Goal: Communication & Community: Participate in discussion

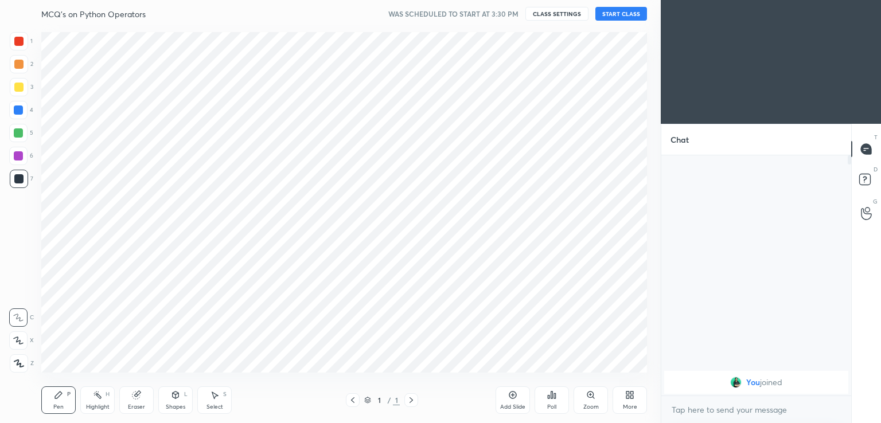
scroll to position [57000, 56735]
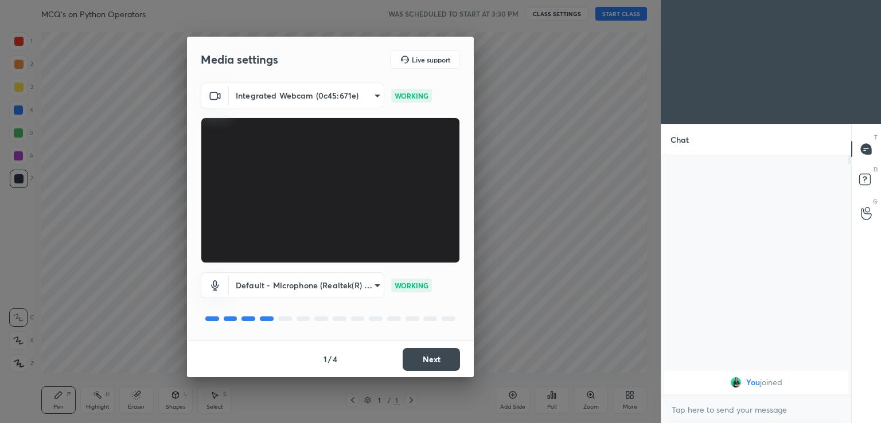
click at [422, 358] on button "Next" at bounding box center [431, 359] width 57 height 23
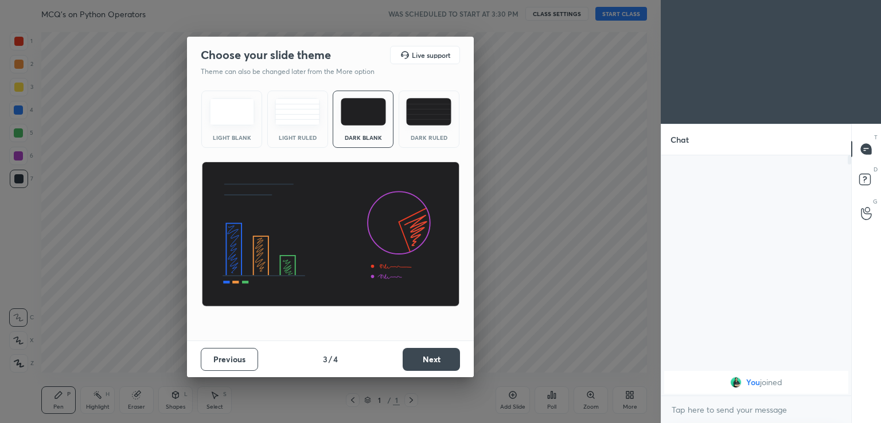
click at [422, 359] on button "Next" at bounding box center [431, 359] width 57 height 23
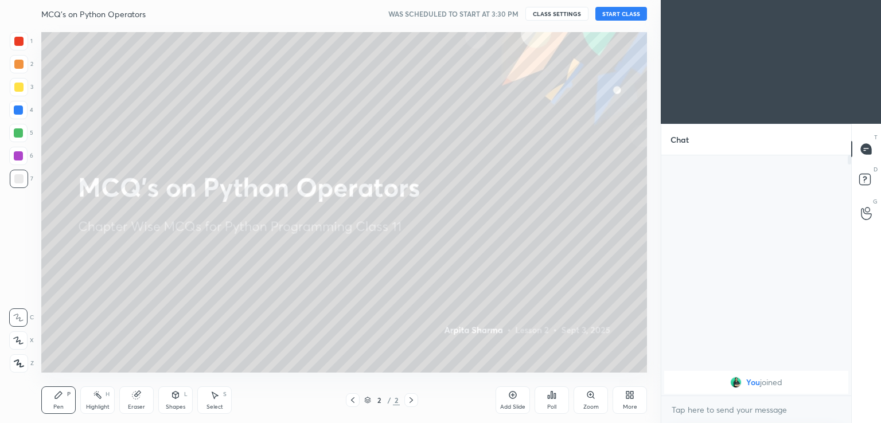
click at [627, 7] on button "START CLASS" at bounding box center [621, 14] width 52 height 14
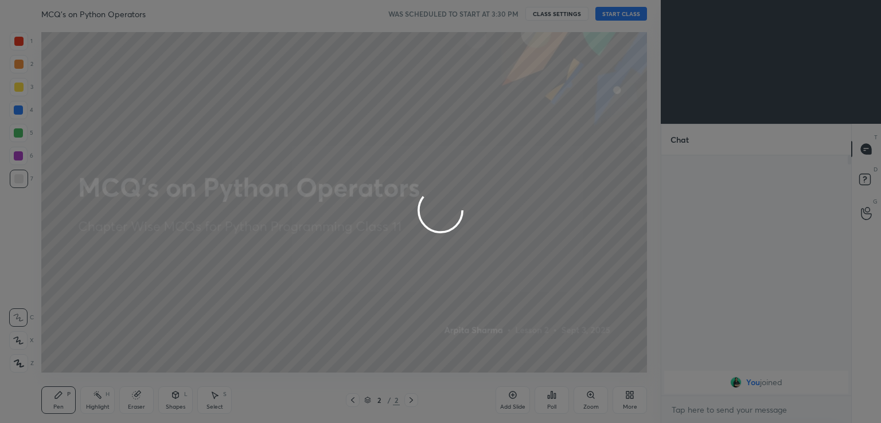
type textarea "x"
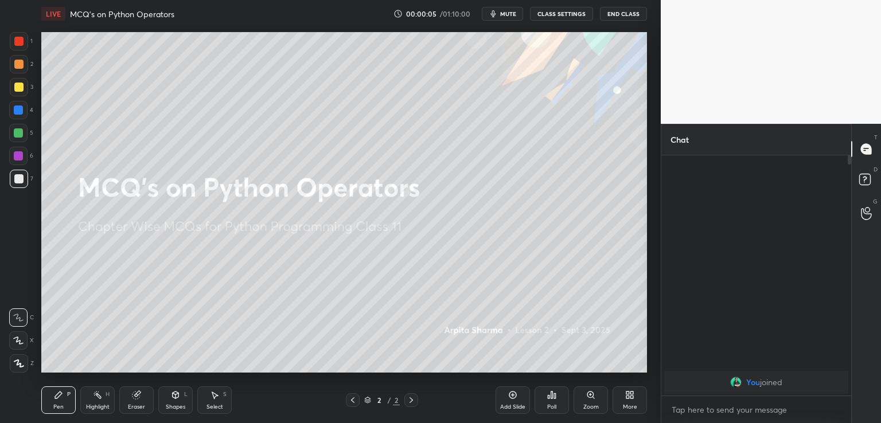
click at [514, 14] on span "mute" at bounding box center [508, 14] width 16 height 8
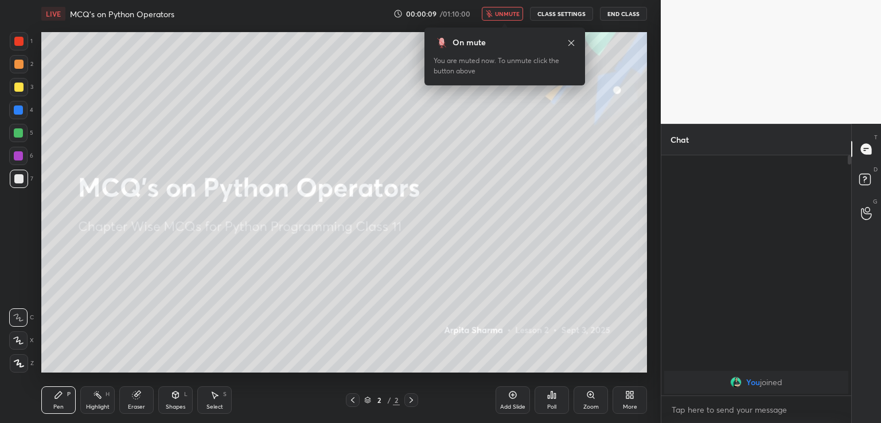
click at [622, 396] on div "More" at bounding box center [630, 401] width 34 height 28
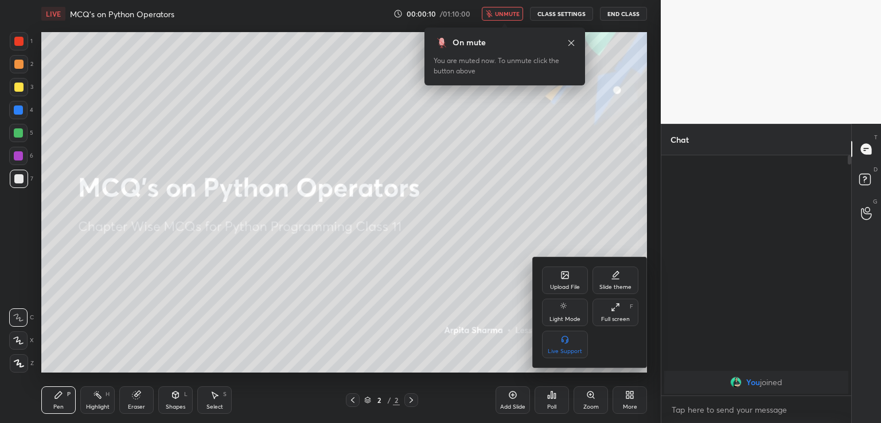
click at [560, 285] on div "Upload File" at bounding box center [565, 287] width 30 height 6
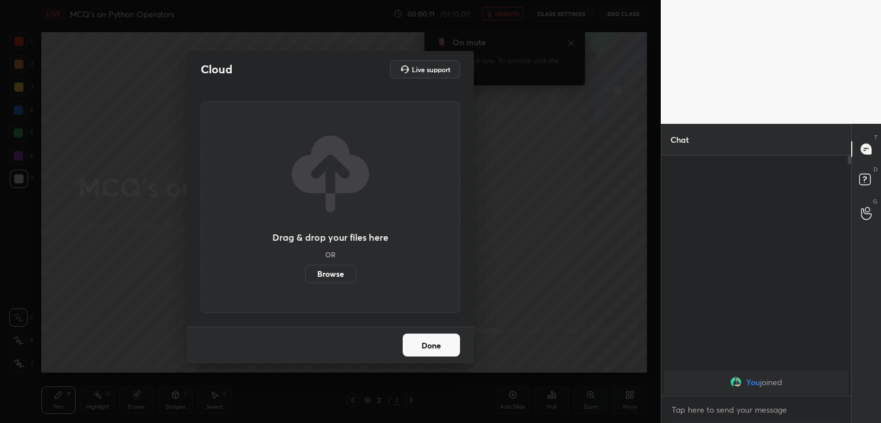
click at [321, 272] on label "Browse" at bounding box center [330, 274] width 51 height 18
click at [305, 272] on input "Browse" at bounding box center [305, 274] width 0 height 18
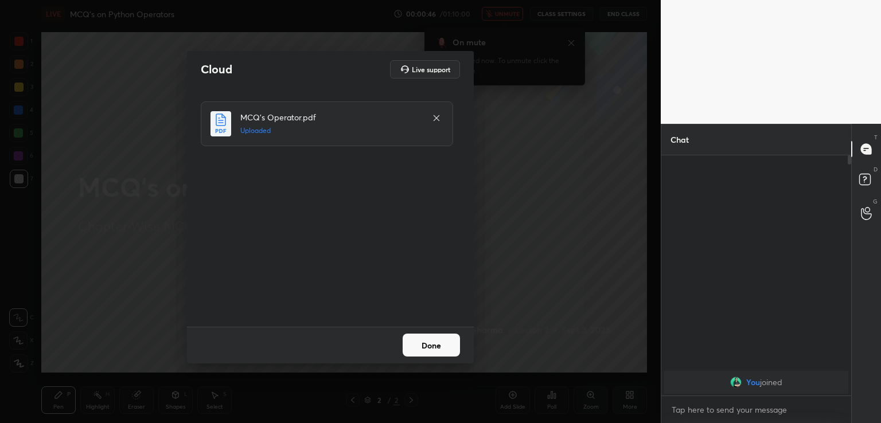
click at [433, 348] on button "Done" at bounding box center [431, 345] width 57 height 23
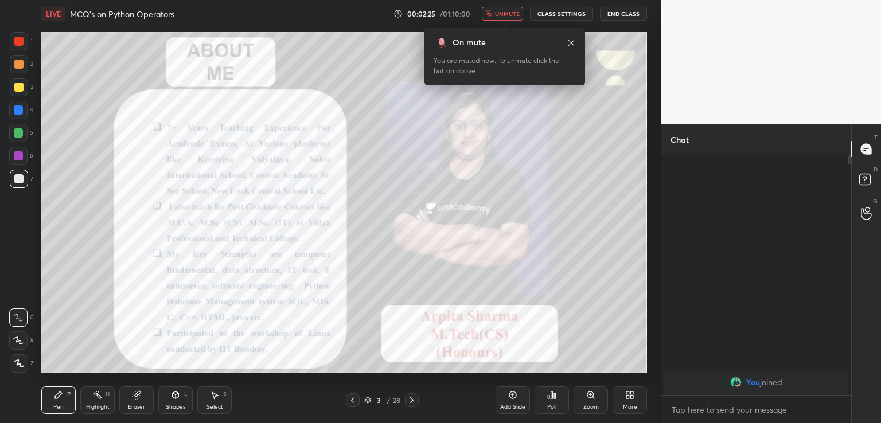
click at [508, 14] on span "unmute" at bounding box center [507, 14] width 25 height 8
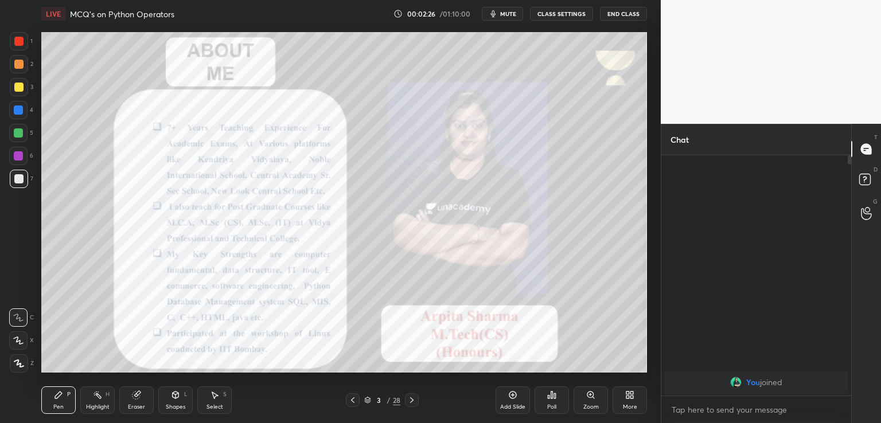
click at [18, 45] on div at bounding box center [18, 41] width 9 height 9
click at [21, 364] on icon at bounding box center [18, 363] width 9 height 7
click at [409, 401] on icon at bounding box center [411, 400] width 9 height 9
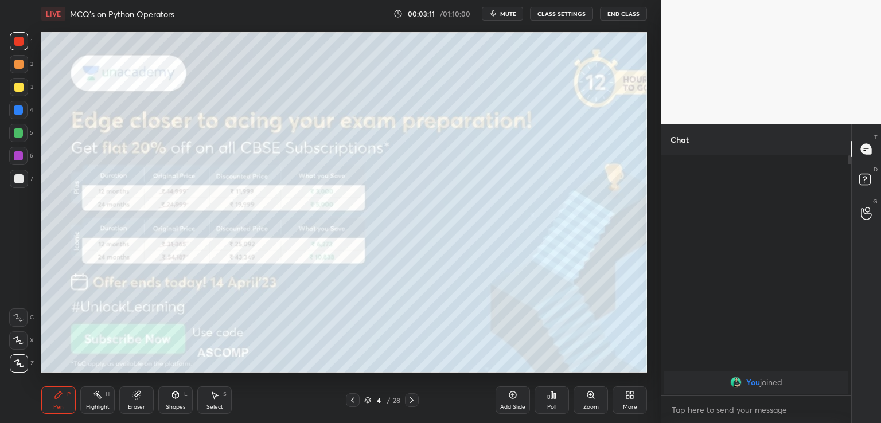
click at [410, 402] on icon at bounding box center [411, 400] width 9 height 9
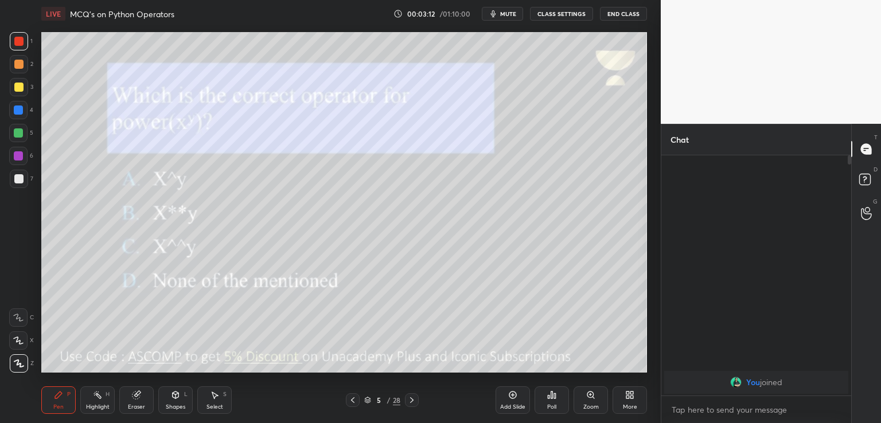
click at [504, 18] on button "mute" at bounding box center [502, 14] width 41 height 14
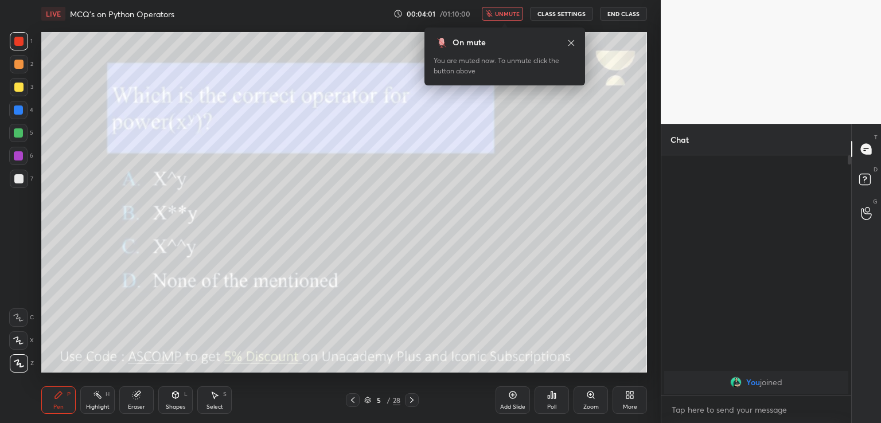
click at [482, 7] on button "unmute" at bounding box center [502, 14] width 41 height 14
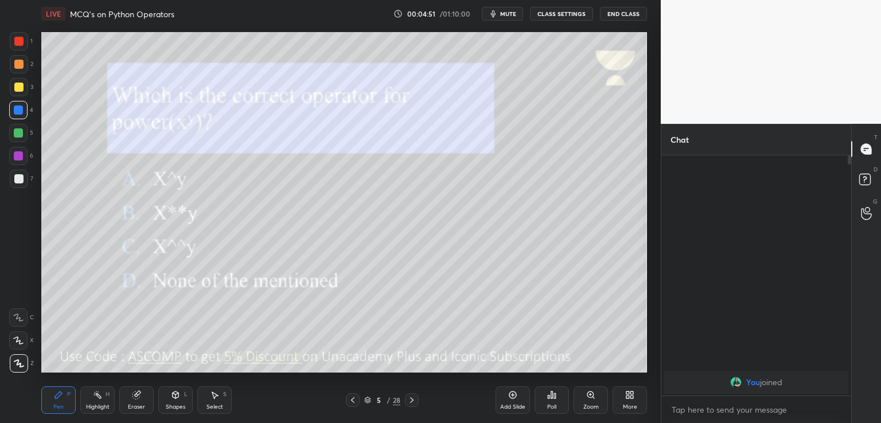
scroll to position [142, 186]
type textarea "x"
click at [21, 91] on div at bounding box center [18, 87] width 9 height 9
click at [408, 400] on icon at bounding box center [411, 400] width 9 height 9
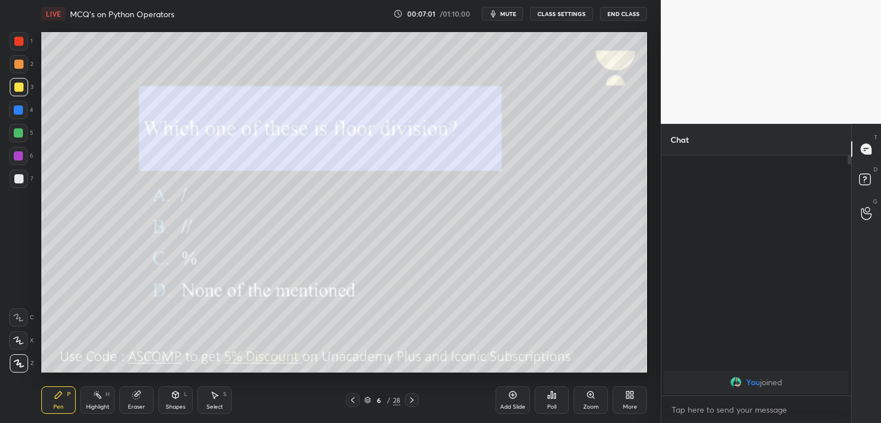
click at [509, 13] on span "mute" at bounding box center [508, 14] width 16 height 8
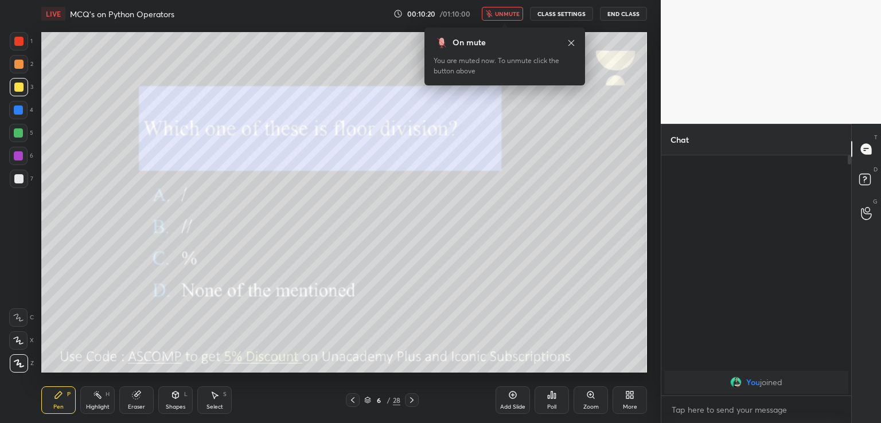
click at [569, 44] on icon at bounding box center [571, 42] width 9 height 9
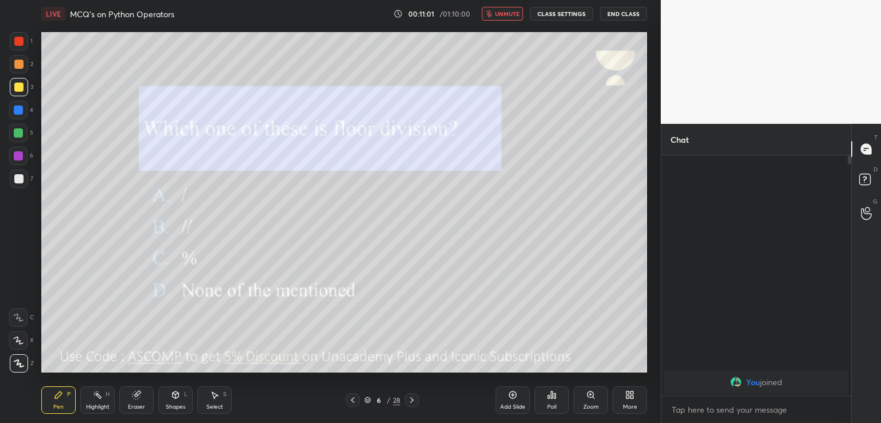
click at [553, 397] on icon at bounding box center [551, 395] width 9 height 9
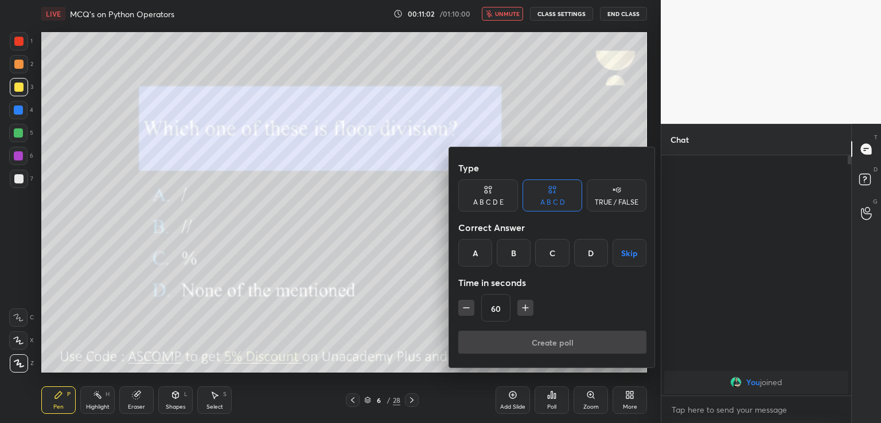
click at [422, 271] on div at bounding box center [440, 211] width 881 height 423
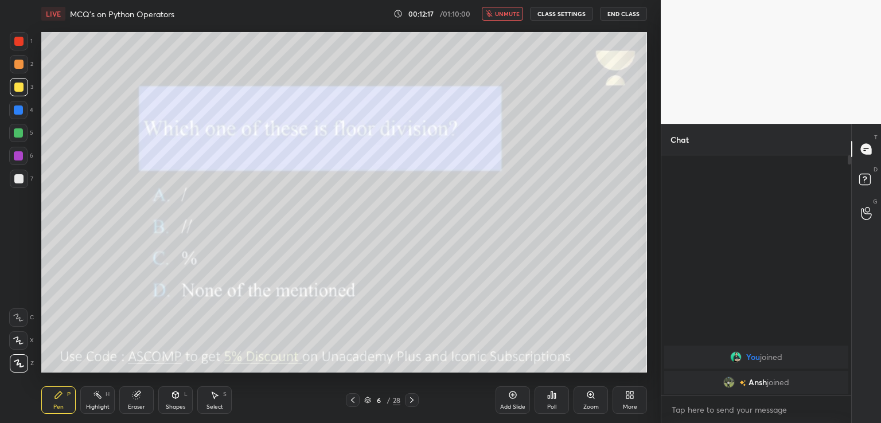
click at [504, 10] on span "unmute" at bounding box center [507, 14] width 25 height 8
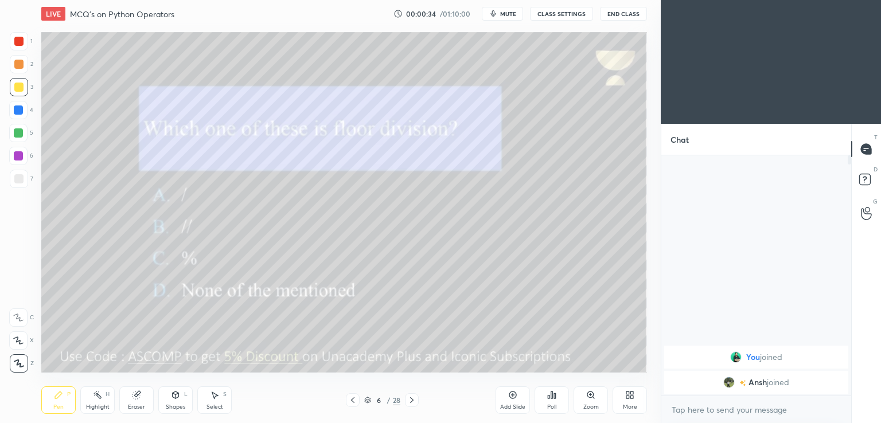
scroll to position [57000, 56735]
click at [412, 399] on icon at bounding box center [411, 400] width 9 height 9
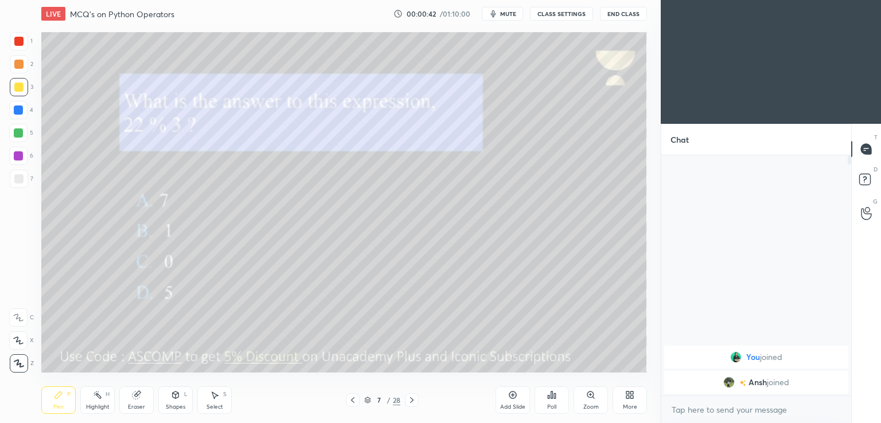
click at [510, 14] on span "mute" at bounding box center [508, 14] width 16 height 8
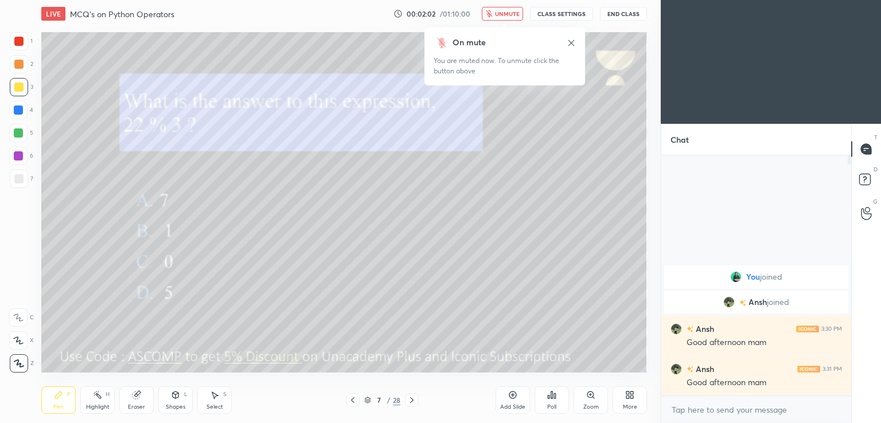
click at [513, 11] on span "unmute" at bounding box center [507, 14] width 25 height 8
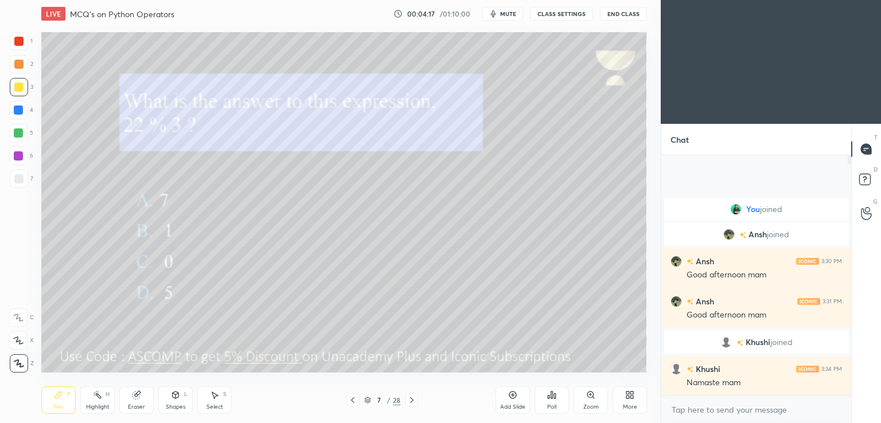
click at [513, 16] on span "mute" at bounding box center [508, 14] width 16 height 8
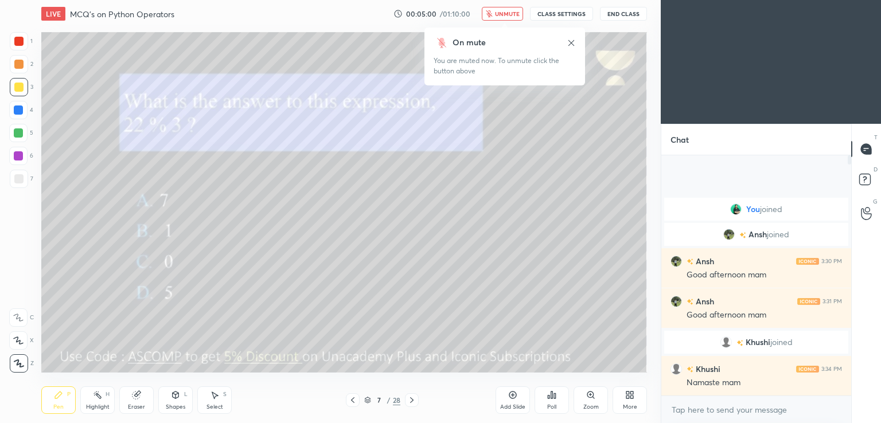
click at [516, 11] on span "unmute" at bounding box center [507, 14] width 25 height 8
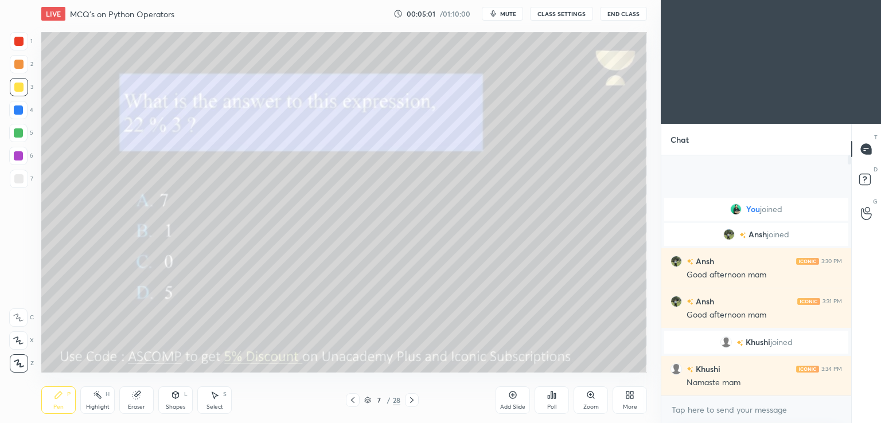
click at [557, 407] on div "Poll" at bounding box center [552, 401] width 34 height 28
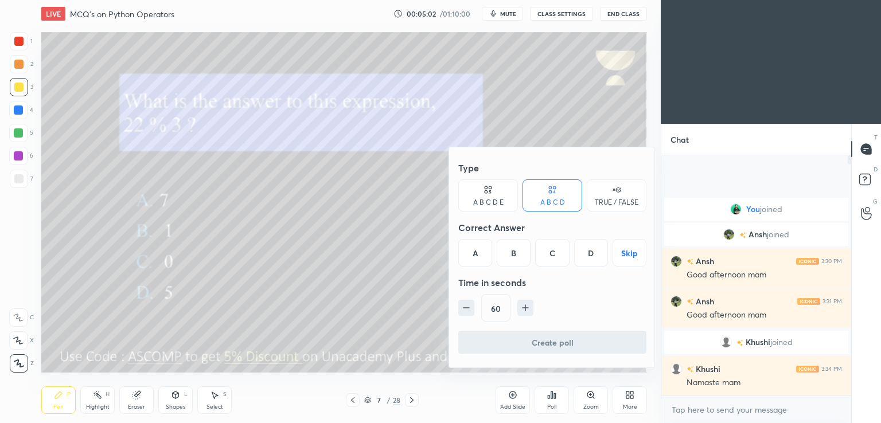
click at [509, 258] on div "B" at bounding box center [514, 253] width 34 height 28
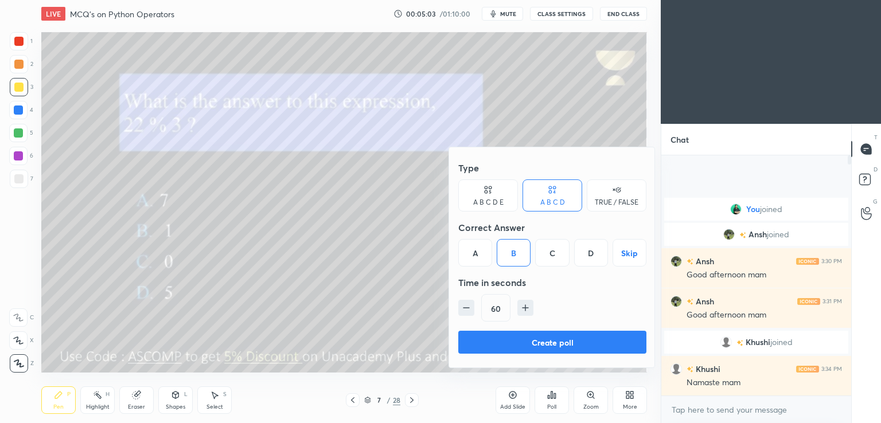
click at [502, 343] on button "Create poll" at bounding box center [552, 342] width 188 height 23
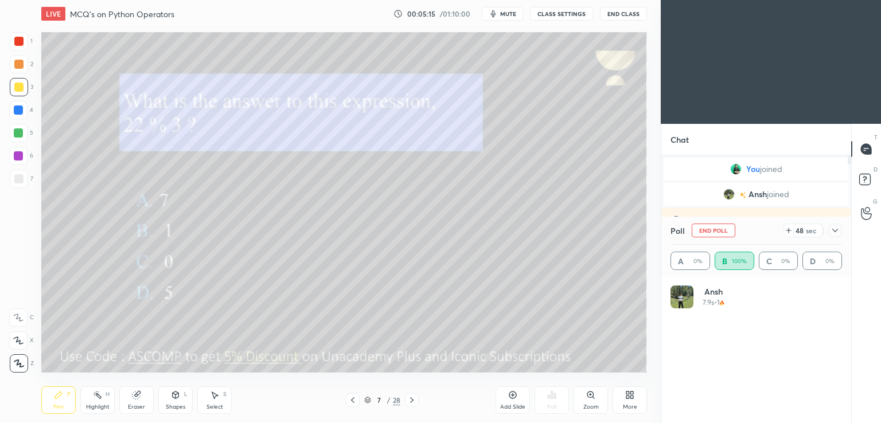
scroll to position [3, 3]
click at [509, 13] on span "mute" at bounding box center [508, 14] width 16 height 8
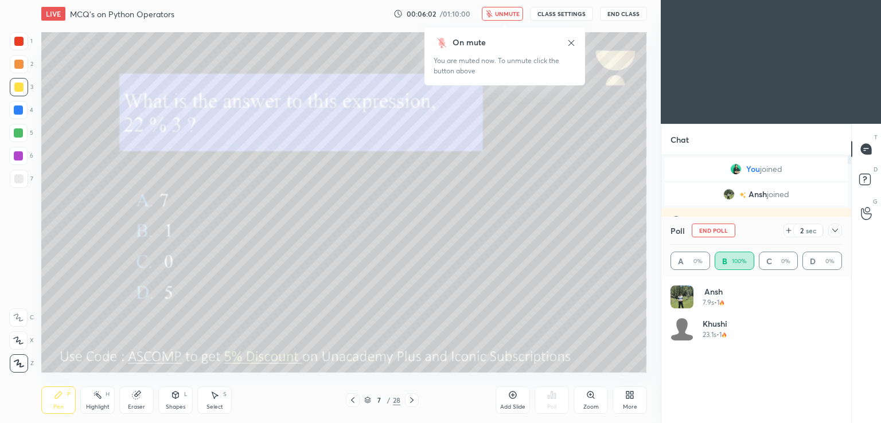
click at [505, 9] on button "unmute" at bounding box center [502, 14] width 41 height 14
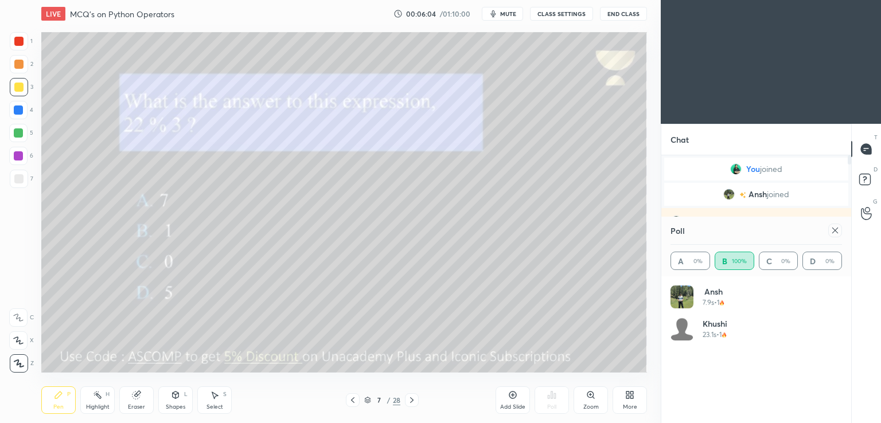
click at [832, 230] on icon at bounding box center [834, 230] width 9 height 9
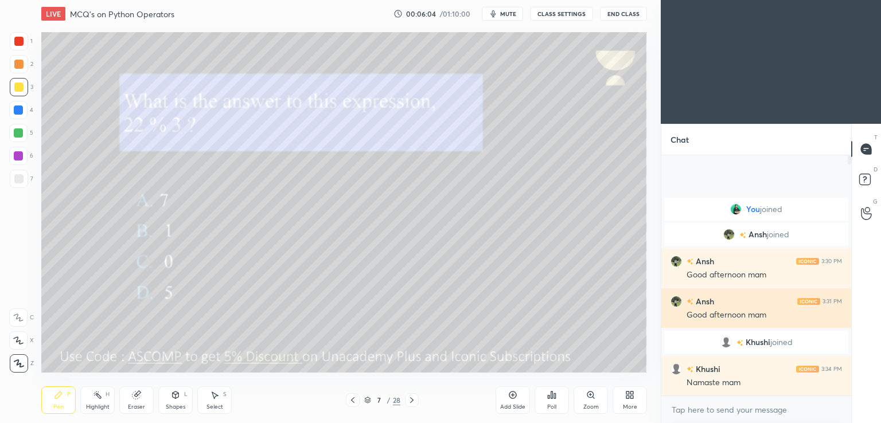
scroll to position [0, 0]
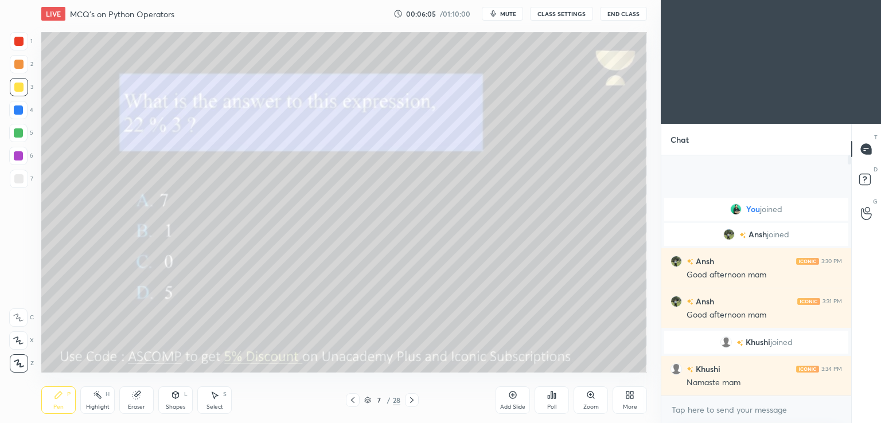
click at [411, 399] on icon at bounding box center [411, 400] width 9 height 9
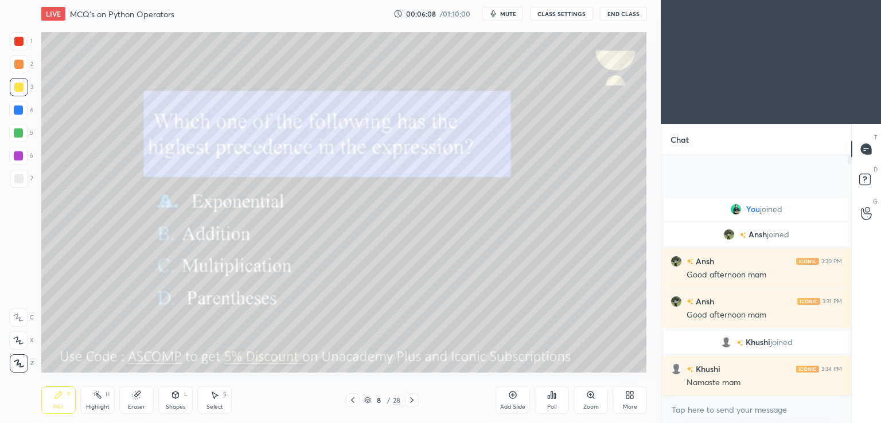
click at [553, 403] on div "Poll" at bounding box center [552, 401] width 34 height 28
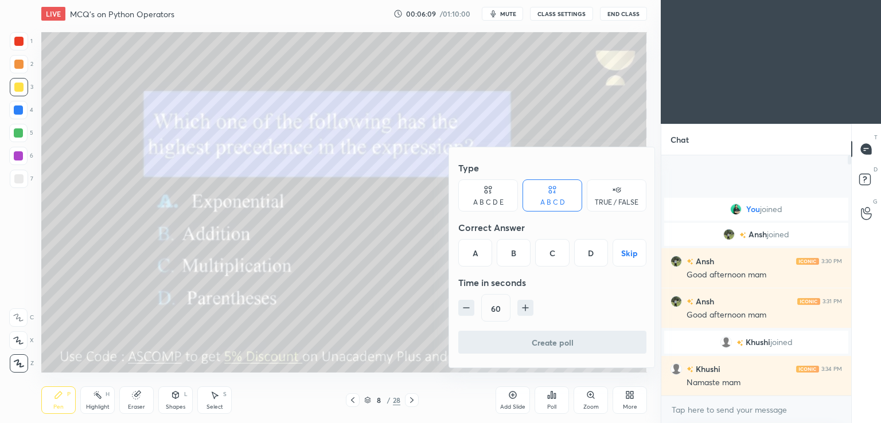
click at [581, 253] on div "D" at bounding box center [591, 253] width 34 height 28
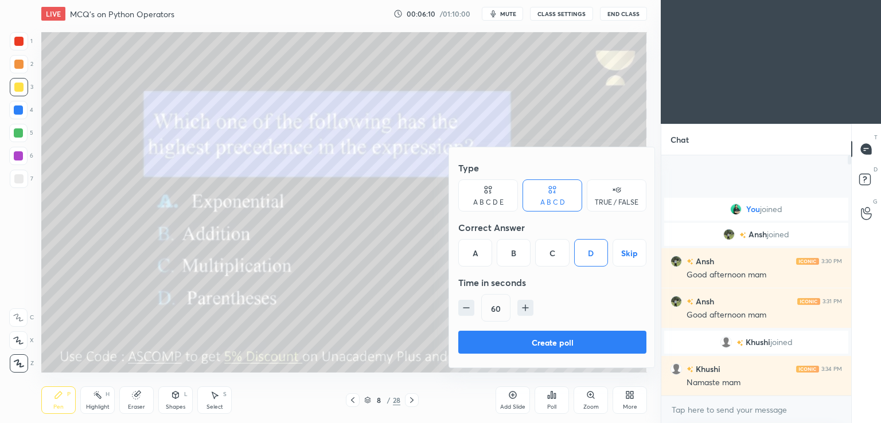
click at [520, 345] on button "Create poll" at bounding box center [552, 342] width 188 height 23
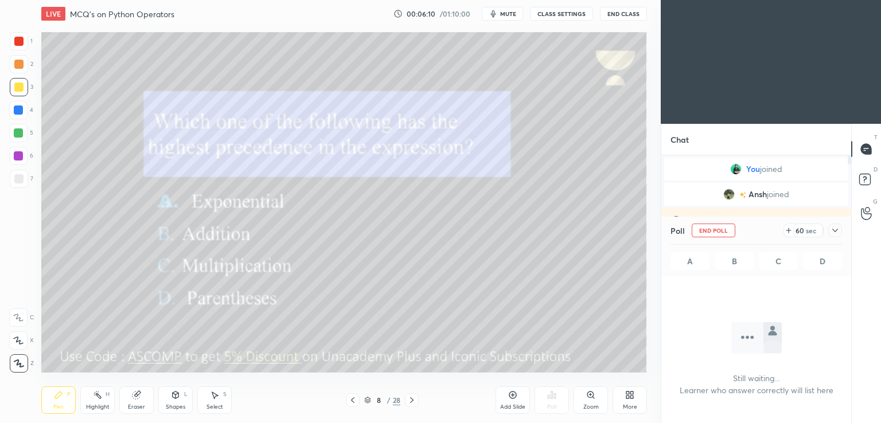
scroll to position [83, 186]
click at [830, 232] on div at bounding box center [835, 231] width 14 height 14
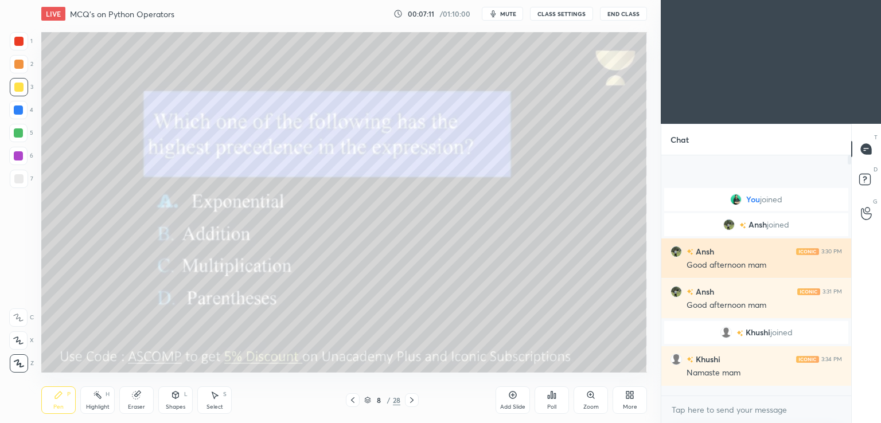
scroll to position [4, 3]
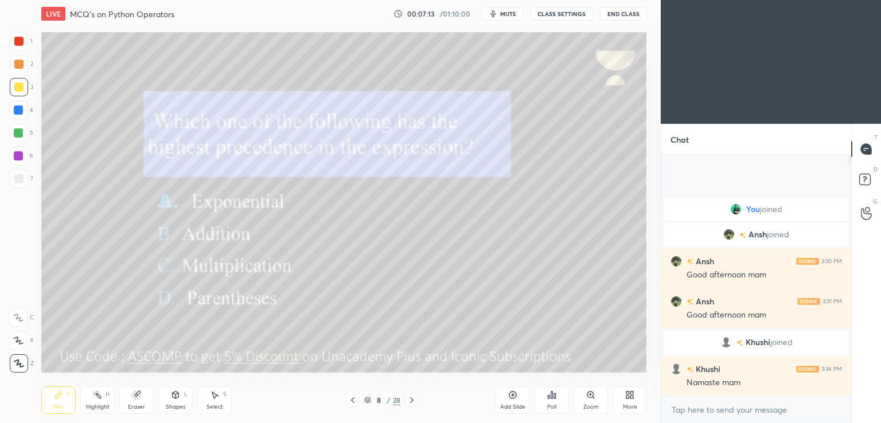
click at [418, 401] on div at bounding box center [412, 400] width 14 height 14
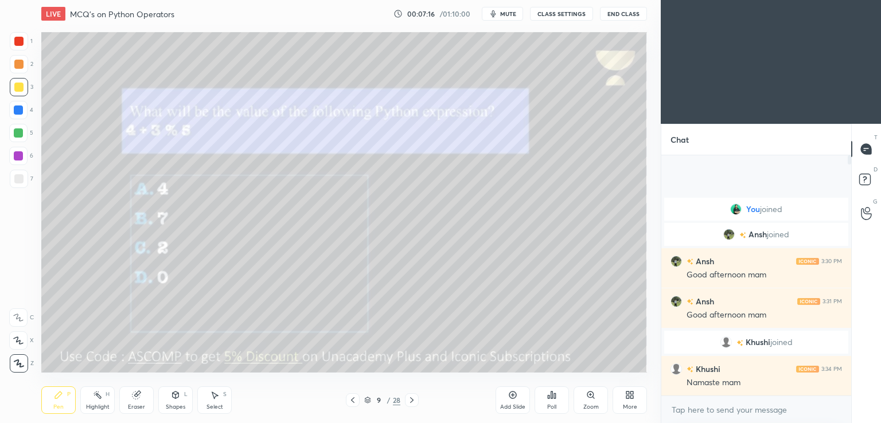
click at [509, 10] on span "mute" at bounding box center [508, 14] width 16 height 8
click at [505, 8] on button "unmute" at bounding box center [502, 14] width 41 height 14
click at [513, 14] on span "mute" at bounding box center [508, 14] width 16 height 8
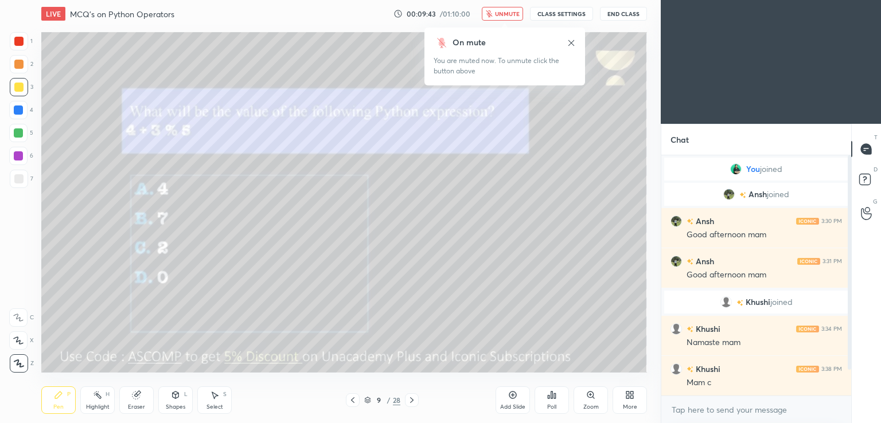
click at [512, 12] on span "unmute" at bounding box center [507, 14] width 25 height 8
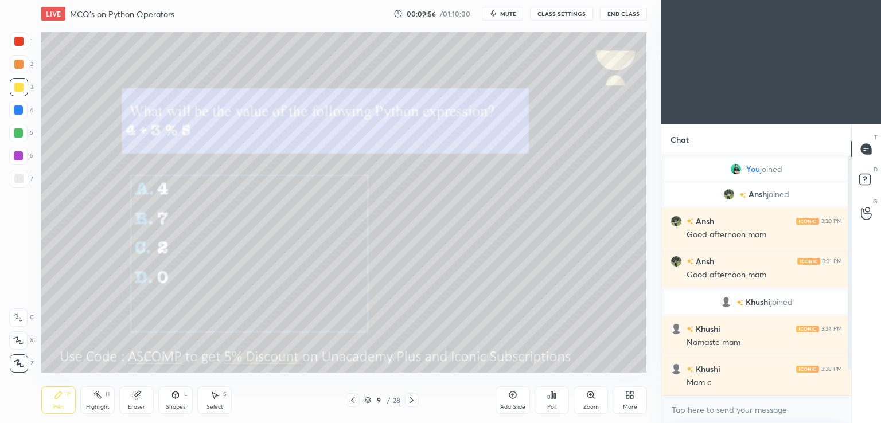
click at [413, 396] on icon at bounding box center [411, 400] width 9 height 9
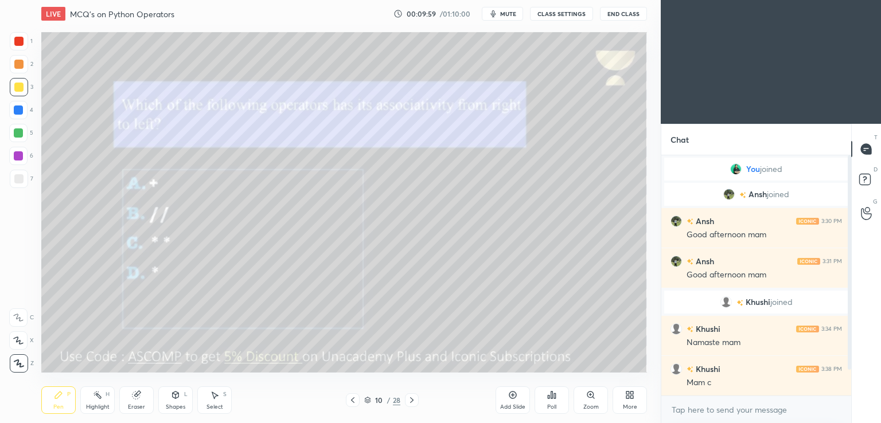
click at [567, 404] on div "Poll" at bounding box center [552, 401] width 34 height 28
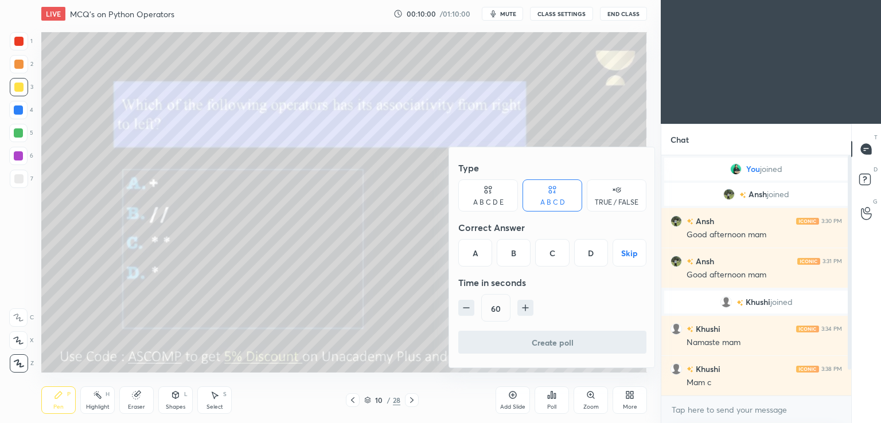
click at [554, 252] on div "C" at bounding box center [552, 253] width 34 height 28
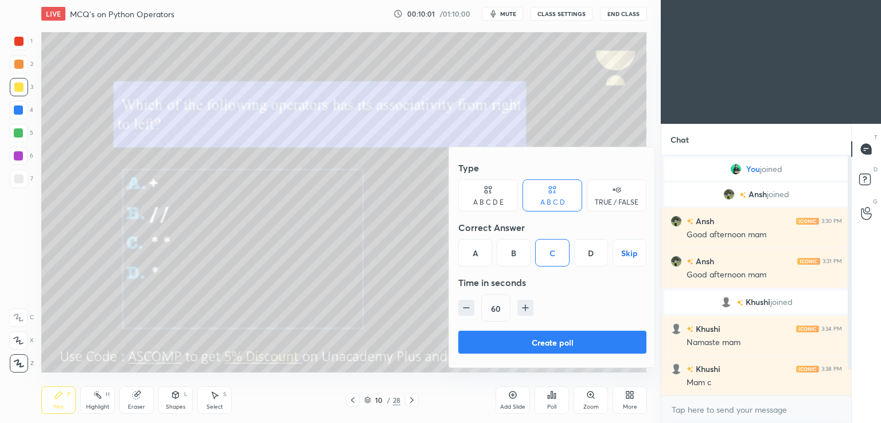
click at [530, 340] on button "Create poll" at bounding box center [552, 342] width 188 height 23
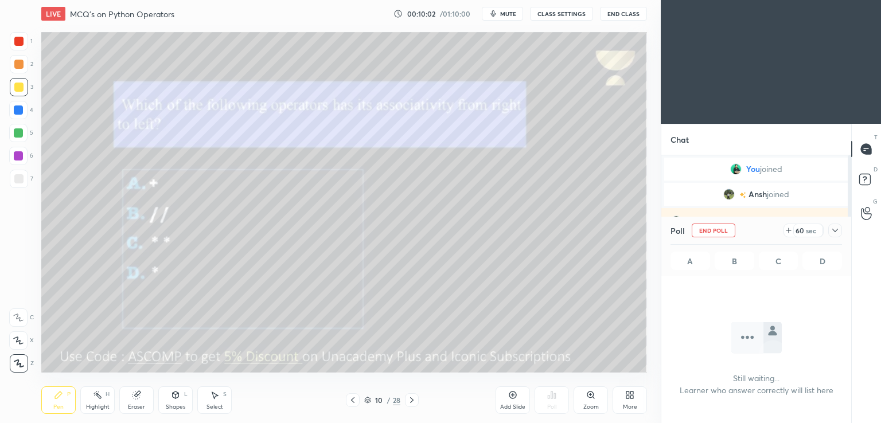
scroll to position [83, 186]
click at [506, 13] on span "mute" at bounding box center [508, 14] width 16 height 8
click at [833, 233] on icon at bounding box center [834, 230] width 9 height 9
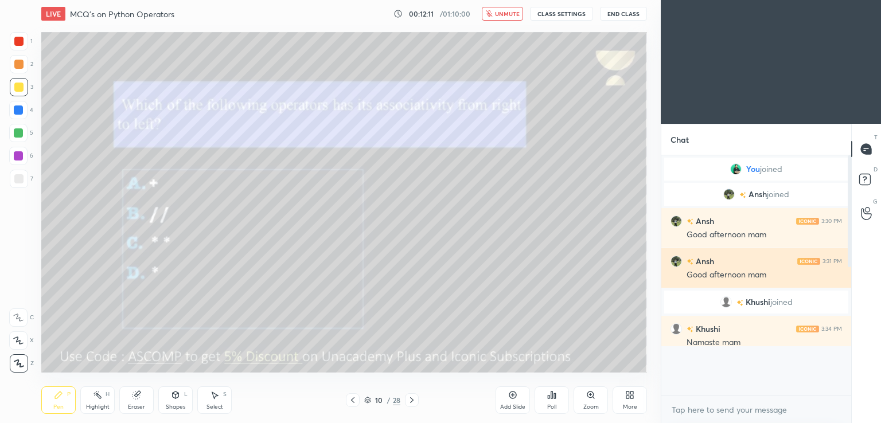
scroll to position [142, 186]
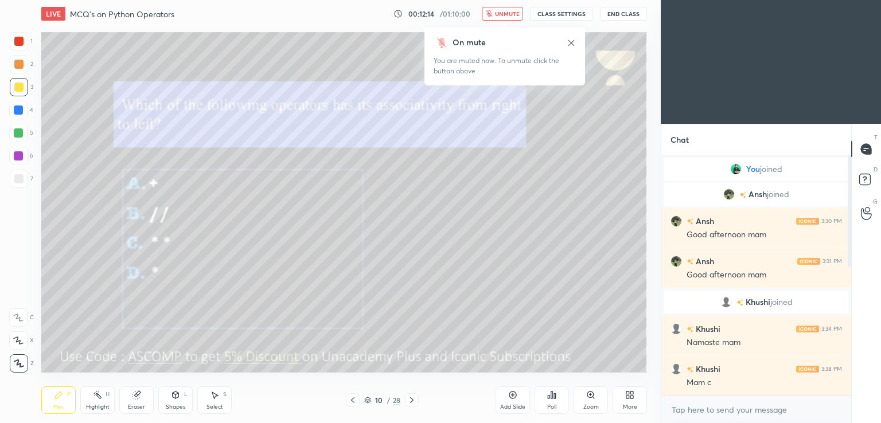
click at [504, 17] on button "unmute" at bounding box center [502, 14] width 41 height 14
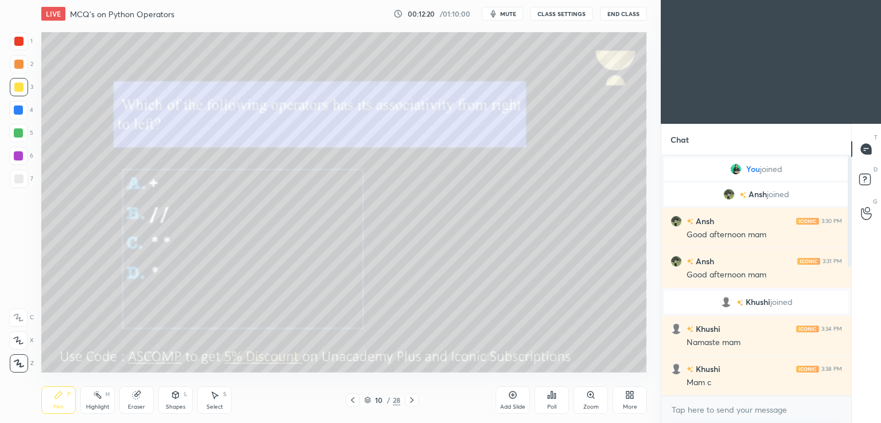
click at [412, 400] on icon at bounding box center [411, 400] width 9 height 9
click at [553, 409] on div "Poll" at bounding box center [551, 407] width 9 height 6
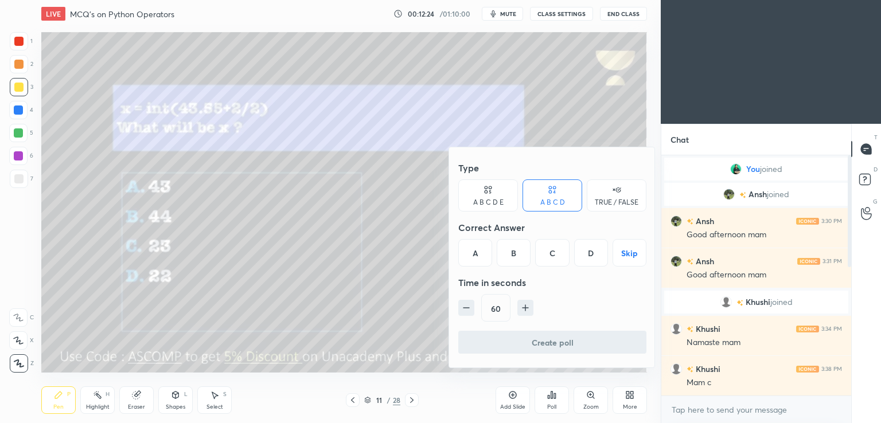
click at [548, 278] on div "Time in seconds" at bounding box center [552, 282] width 188 height 23
click at [513, 243] on div "B" at bounding box center [514, 253] width 34 height 28
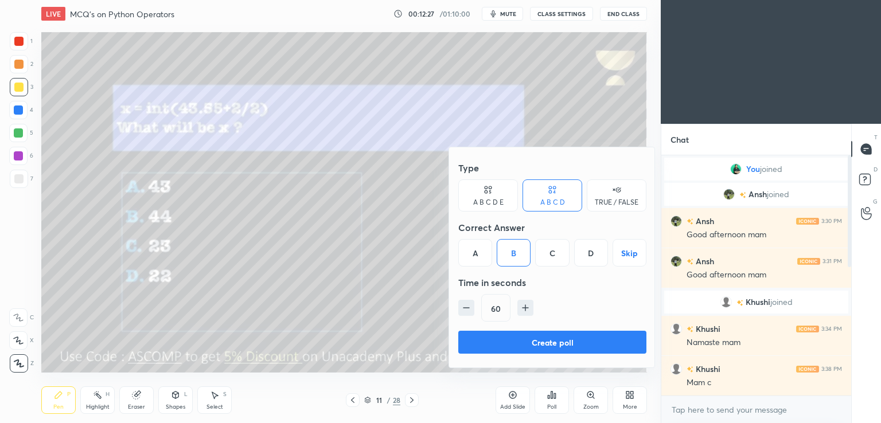
click at [486, 339] on button "Create poll" at bounding box center [552, 342] width 188 height 23
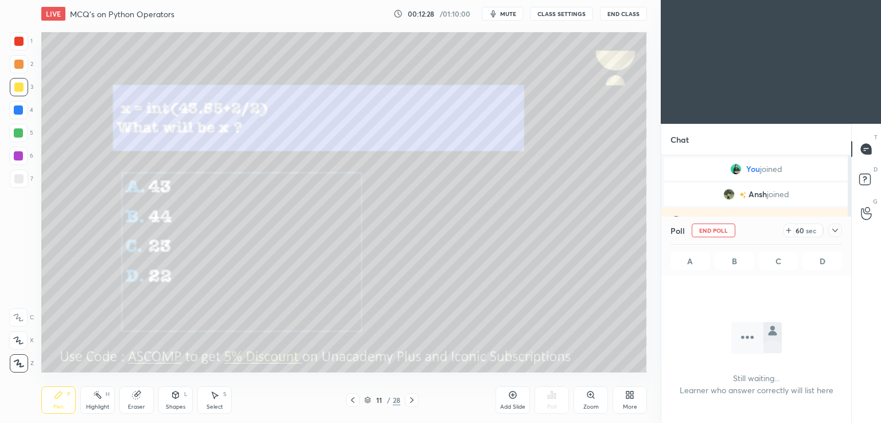
scroll to position [83, 186]
click at [504, 12] on span "mute" at bounding box center [508, 14] width 16 height 8
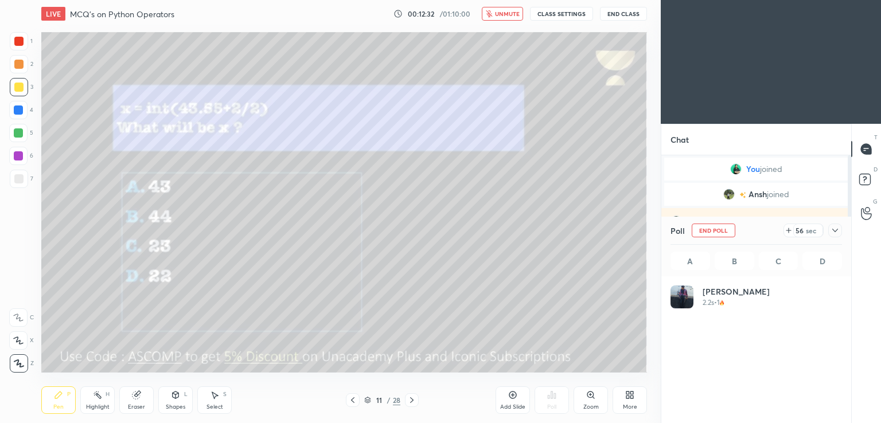
scroll to position [134, 168]
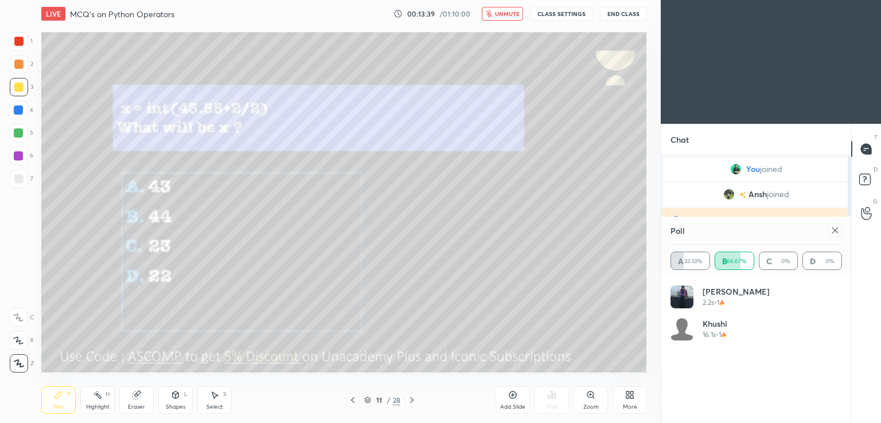
click at [837, 230] on icon at bounding box center [834, 230] width 9 height 9
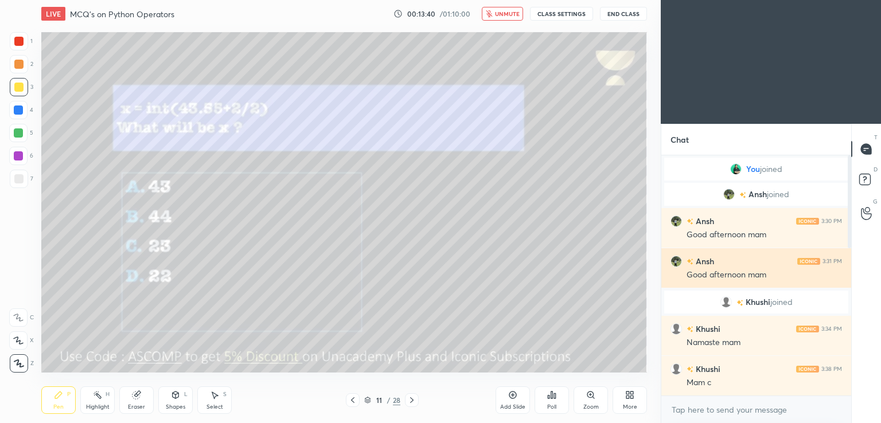
scroll to position [4, 3]
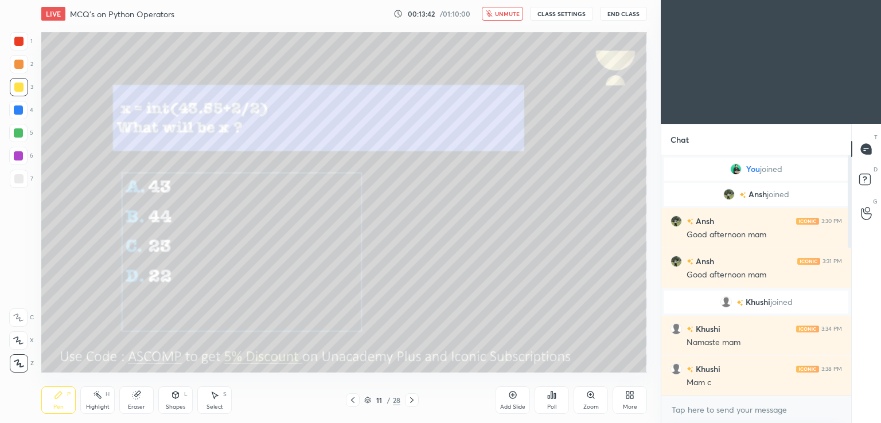
click at [492, 15] on icon "button" at bounding box center [489, 13] width 6 height 7
click at [413, 401] on icon at bounding box center [411, 400] width 9 height 9
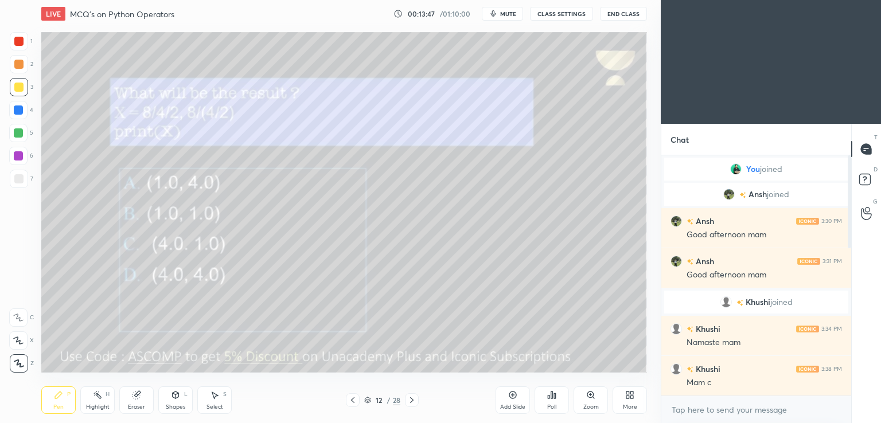
click at [505, 13] on span "mute" at bounding box center [508, 14] width 16 height 8
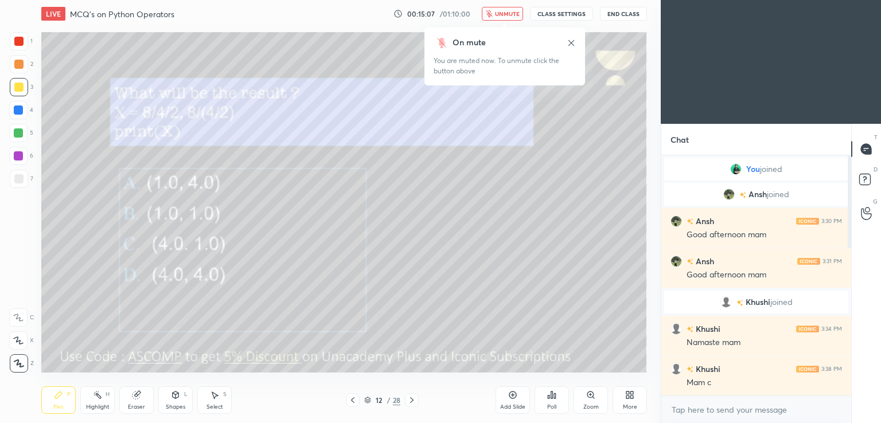
click at [560, 397] on div "Poll" at bounding box center [552, 401] width 34 height 28
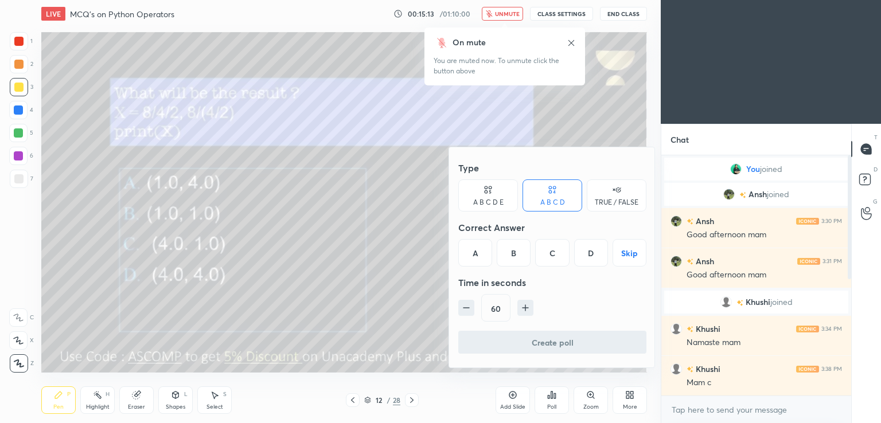
click at [485, 246] on div "A" at bounding box center [475, 253] width 34 height 28
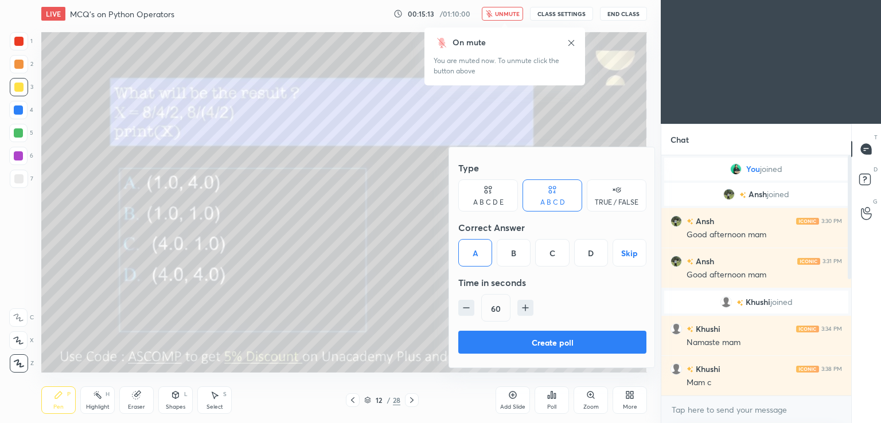
click at [478, 337] on button "Create poll" at bounding box center [552, 342] width 188 height 23
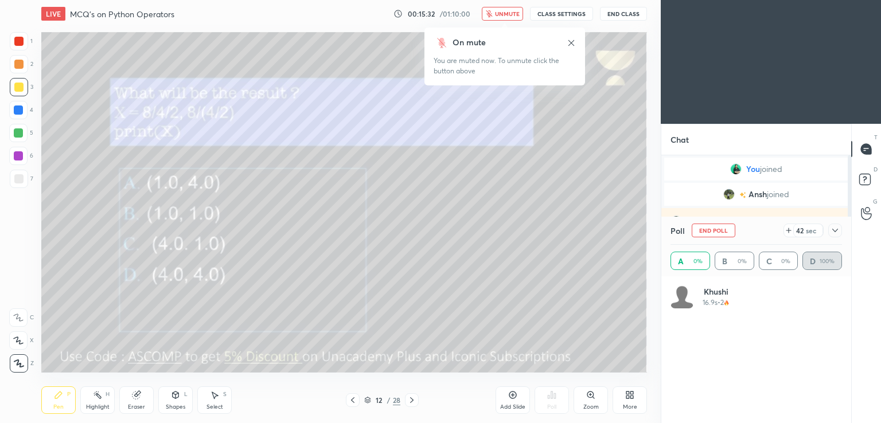
scroll to position [134, 168]
click at [518, 38] on div "On mute" at bounding box center [505, 43] width 142 height 12
click at [513, 26] on div "On mute You are muted now. To unmute click the button above" at bounding box center [504, 53] width 161 height 65
click at [502, 11] on span "unmute" at bounding box center [507, 14] width 25 height 8
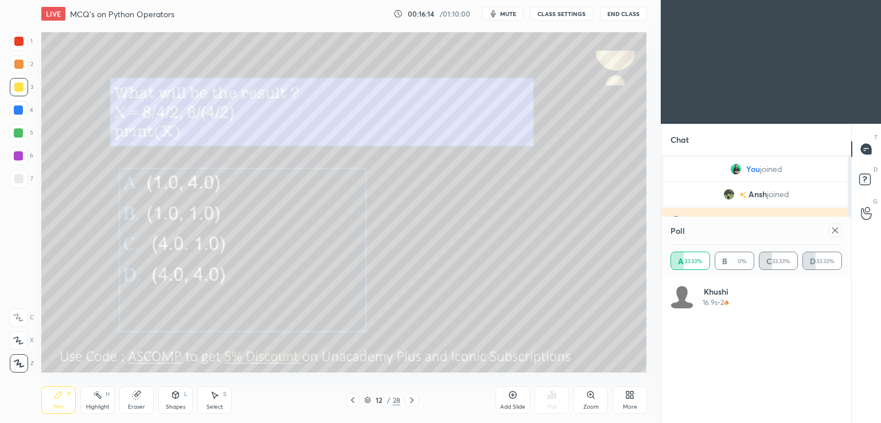
click at [837, 225] on div at bounding box center [835, 231] width 14 height 14
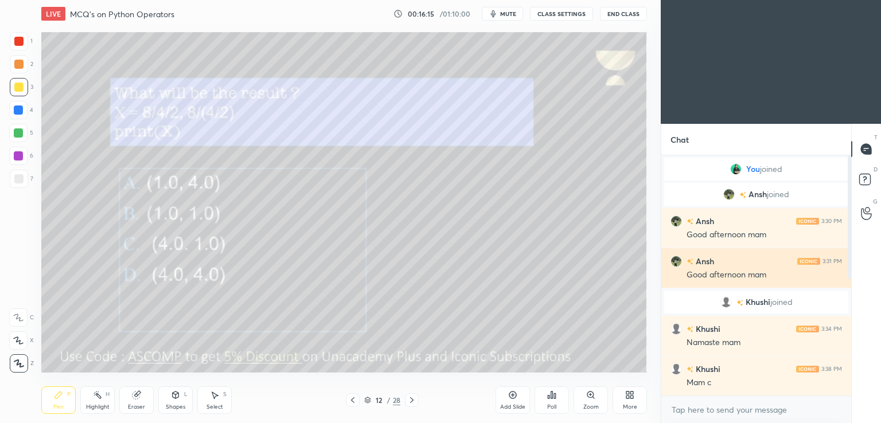
scroll to position [142, 186]
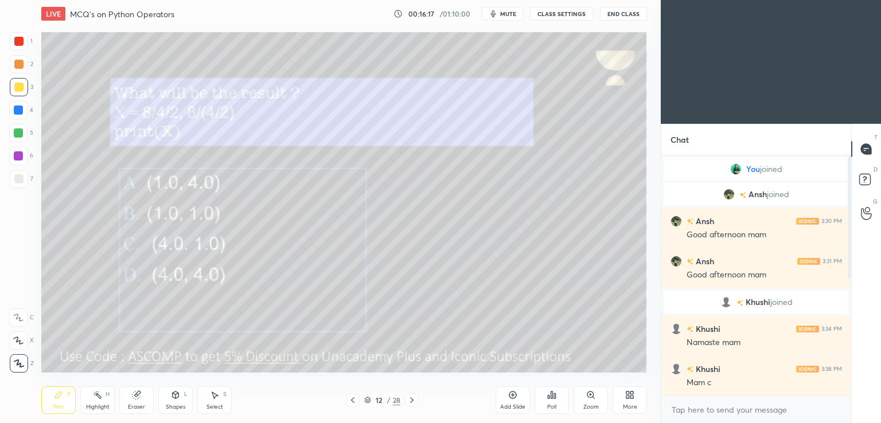
click at [412, 400] on icon at bounding box center [411, 400] width 3 height 6
click at [507, 13] on span "mute" at bounding box center [508, 14] width 16 height 8
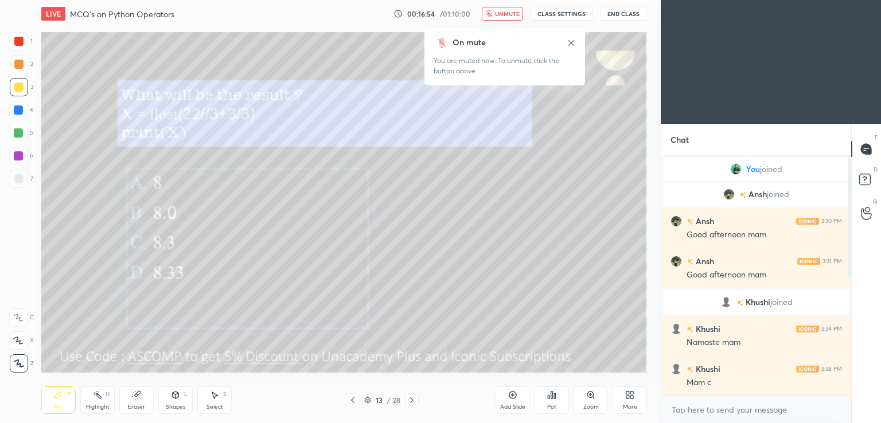
click at [553, 403] on div "Poll" at bounding box center [552, 401] width 34 height 28
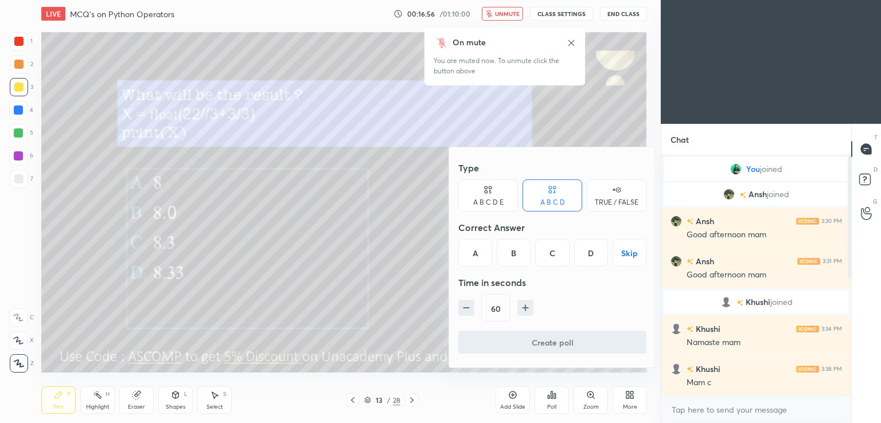
click at [509, 252] on div "B" at bounding box center [514, 253] width 34 height 28
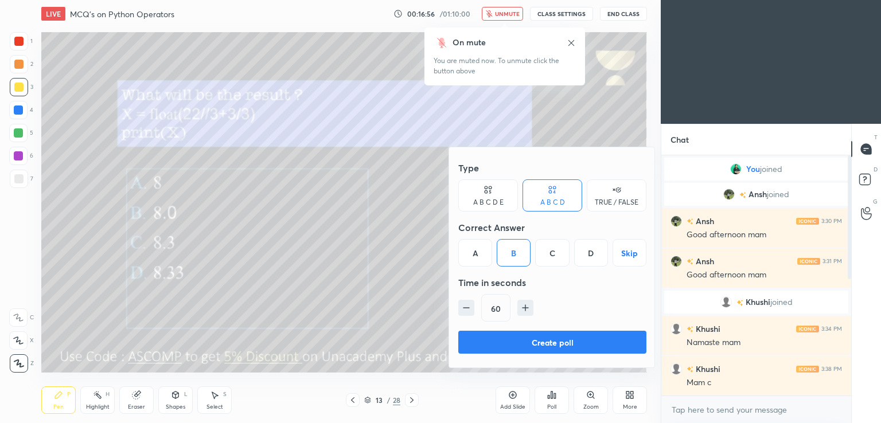
click at [516, 340] on button "Create poll" at bounding box center [552, 342] width 188 height 23
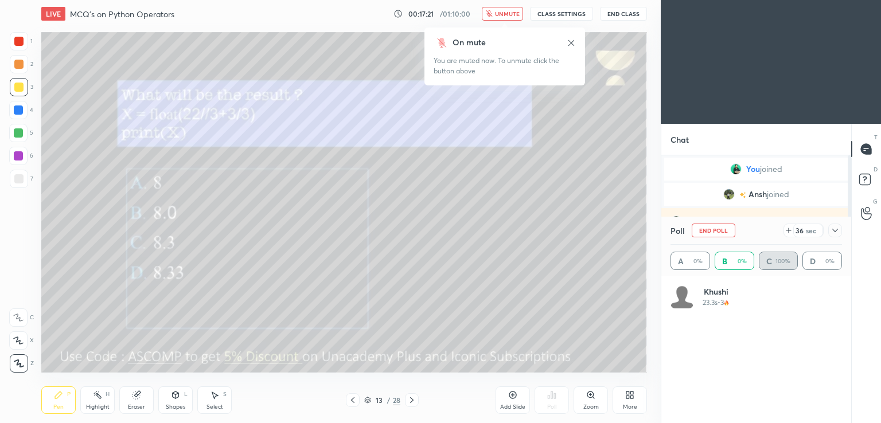
scroll to position [134, 168]
click at [832, 233] on icon at bounding box center [834, 230] width 9 height 9
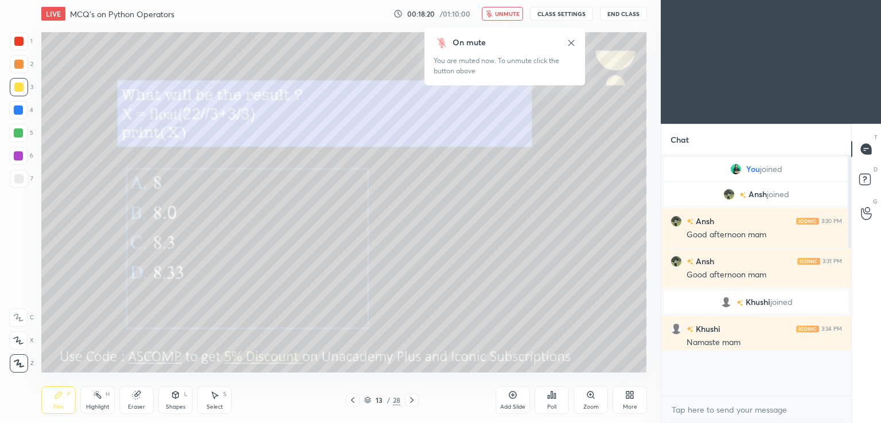
scroll to position [4, 3]
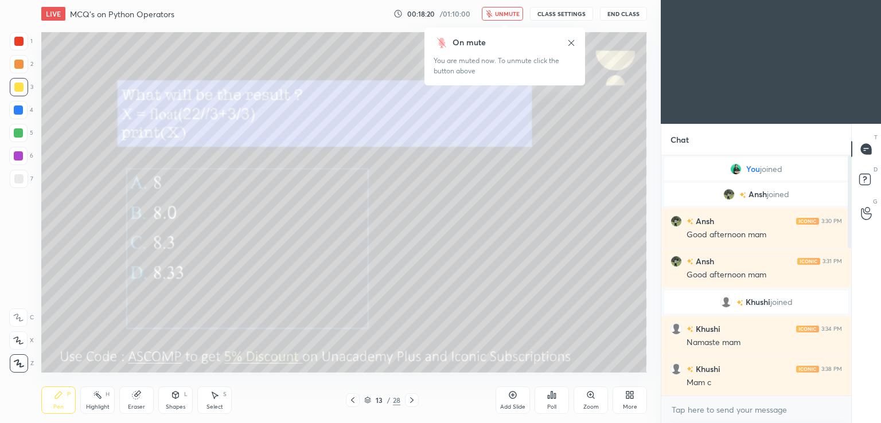
click at [505, 11] on span "unmute" at bounding box center [507, 14] width 25 height 8
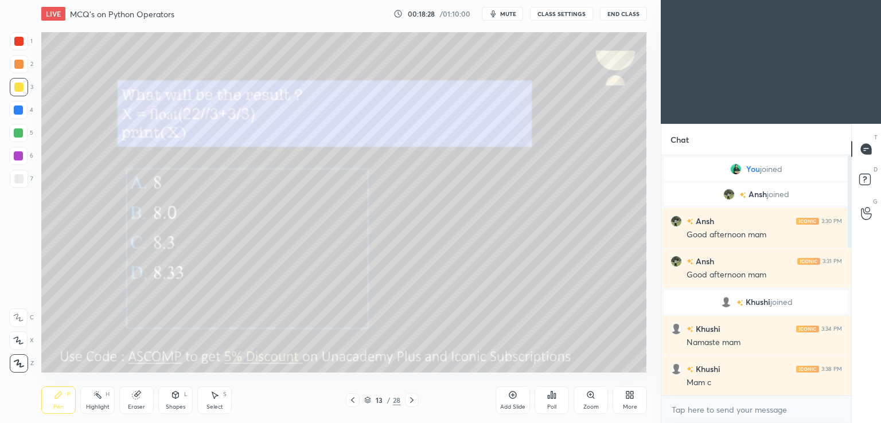
click at [131, 402] on div "Eraser" at bounding box center [136, 401] width 34 height 28
click at [65, 396] on div "Pen P" at bounding box center [58, 401] width 34 height 28
click at [412, 401] on icon at bounding box center [411, 400] width 9 height 9
click at [500, 14] on button "mute" at bounding box center [502, 14] width 41 height 14
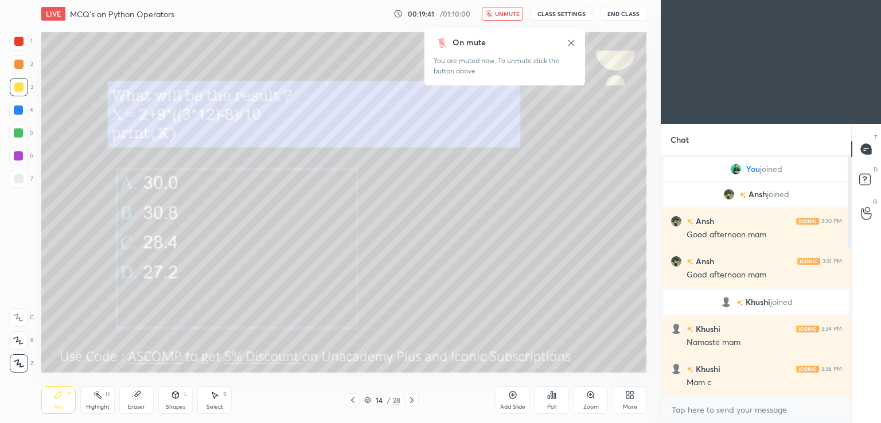
click at [544, 408] on div "Poll" at bounding box center [552, 401] width 34 height 28
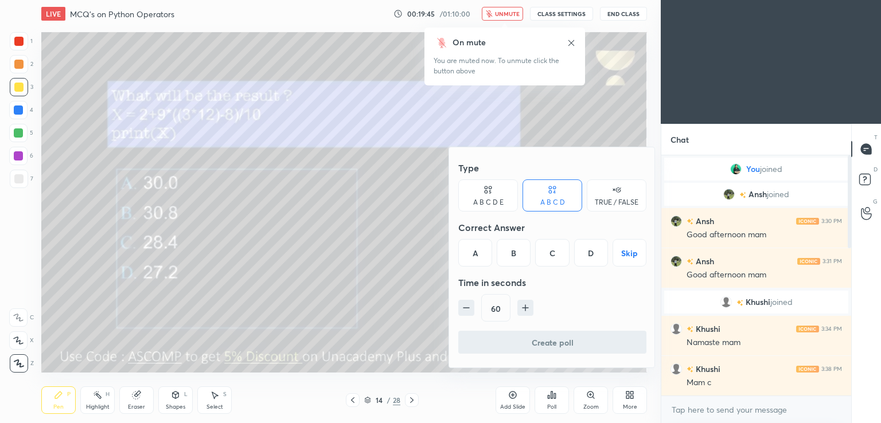
click at [592, 256] on div "D" at bounding box center [591, 253] width 34 height 28
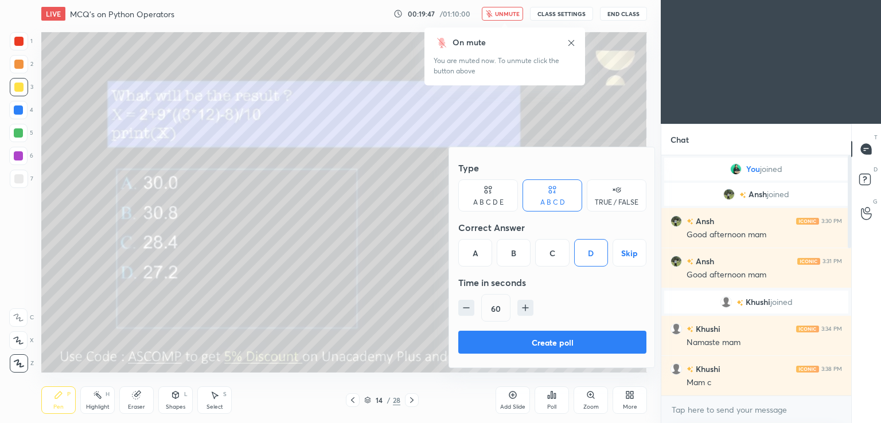
click at [571, 339] on button "Create poll" at bounding box center [552, 342] width 188 height 23
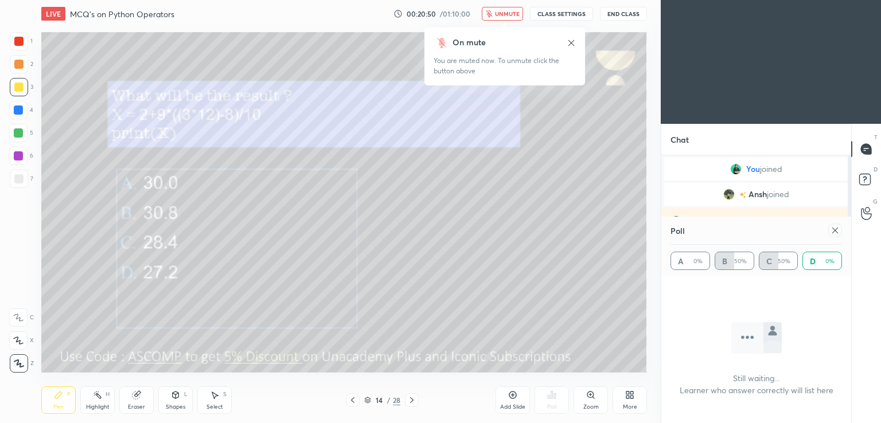
click at [506, 10] on span "unmute" at bounding box center [507, 14] width 25 height 8
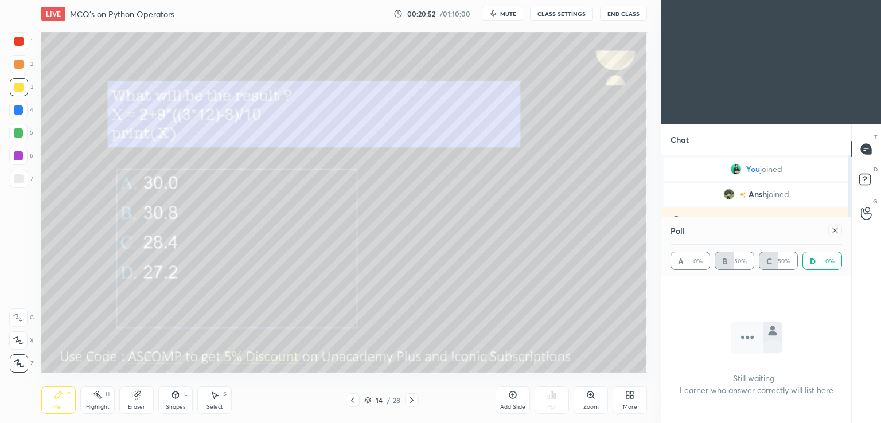
click at [830, 230] on icon at bounding box center [834, 230] width 9 height 9
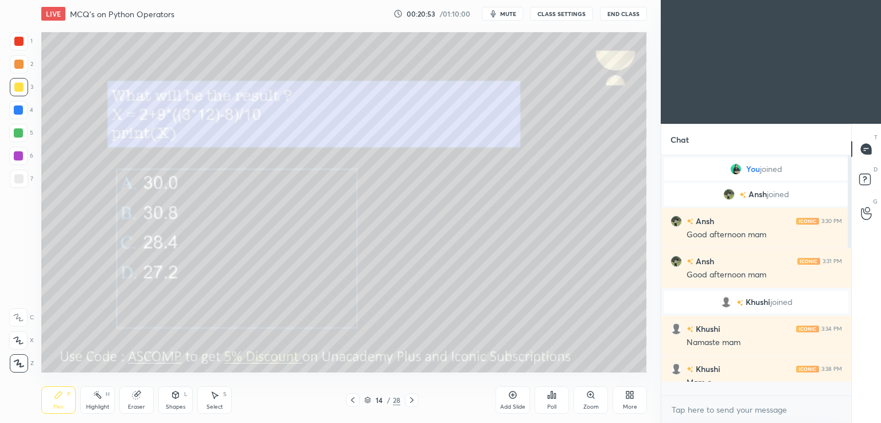
scroll to position [142, 186]
click at [142, 403] on div "Eraser" at bounding box center [136, 401] width 34 height 28
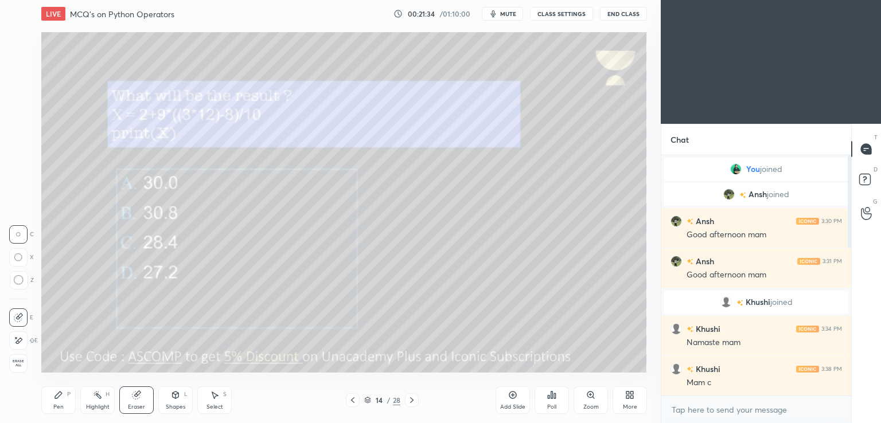
click at [26, 341] on div at bounding box center [18, 340] width 18 height 18
click at [64, 401] on div "Pen P" at bounding box center [58, 401] width 34 height 28
click at [509, 18] on button "mute" at bounding box center [502, 14] width 41 height 14
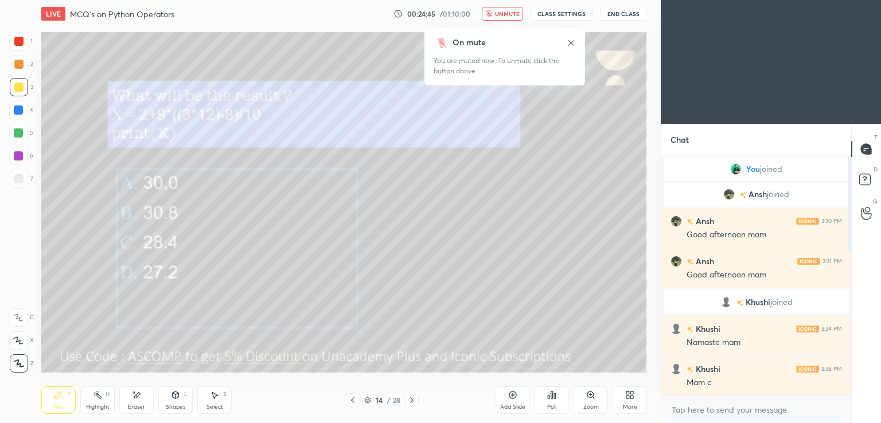
click at [508, 7] on button "unmute" at bounding box center [502, 14] width 41 height 14
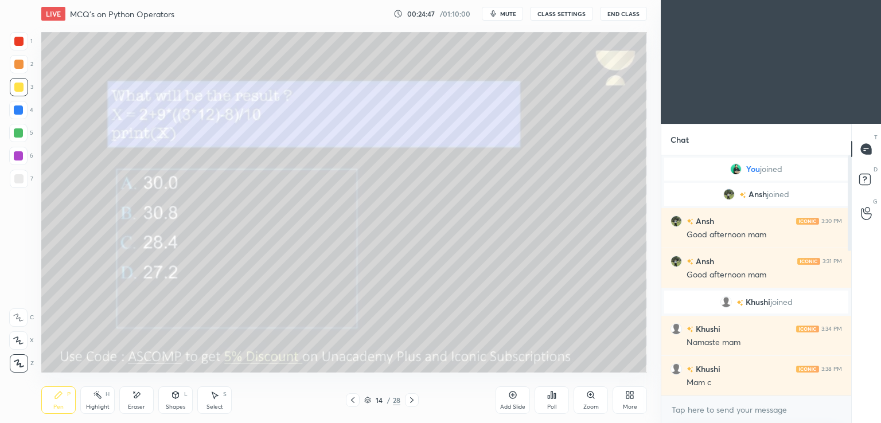
scroll to position [375, 0]
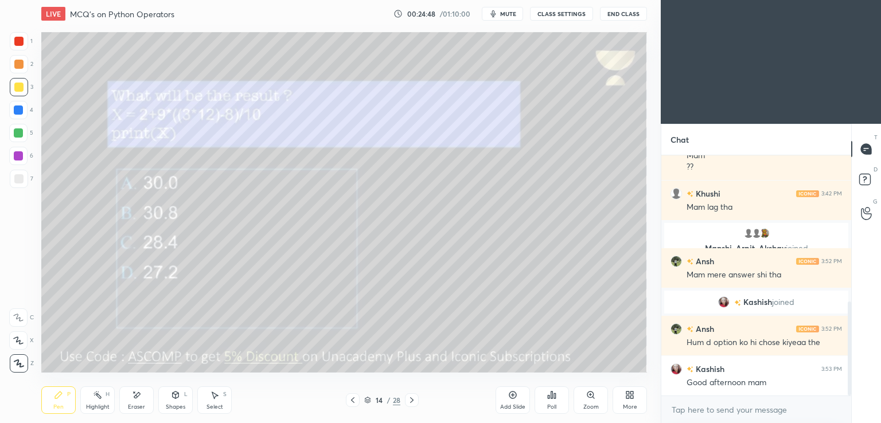
drag, startPoint x: 850, startPoint y: 251, endPoint x: 859, endPoint y: 377, distance: 127.0
click at [859, 377] on div "Chat Khushi 3:40 PM 👍 Khushi 3:41 PM Mam ?? Khushi 3:42 PM Mam lag tha Manshi, …" at bounding box center [771, 273] width 220 height 299
click at [411, 400] on icon at bounding box center [411, 400] width 9 height 9
click at [552, 404] on div "Poll" at bounding box center [551, 407] width 9 height 6
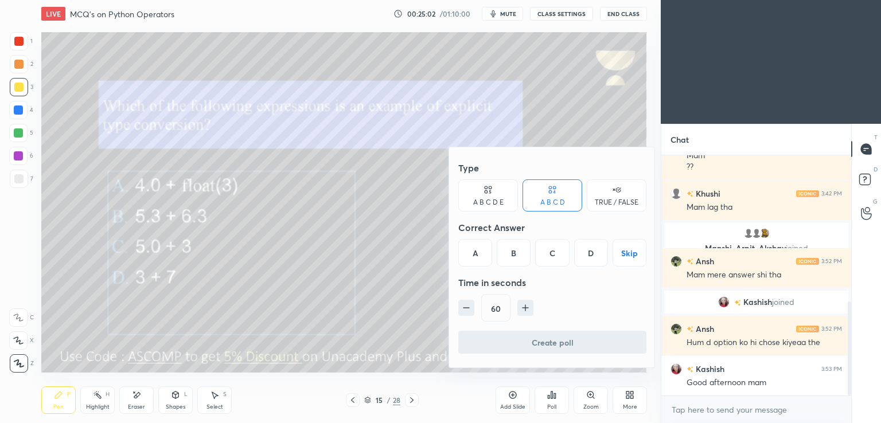
click at [477, 251] on div "A" at bounding box center [475, 253] width 34 height 28
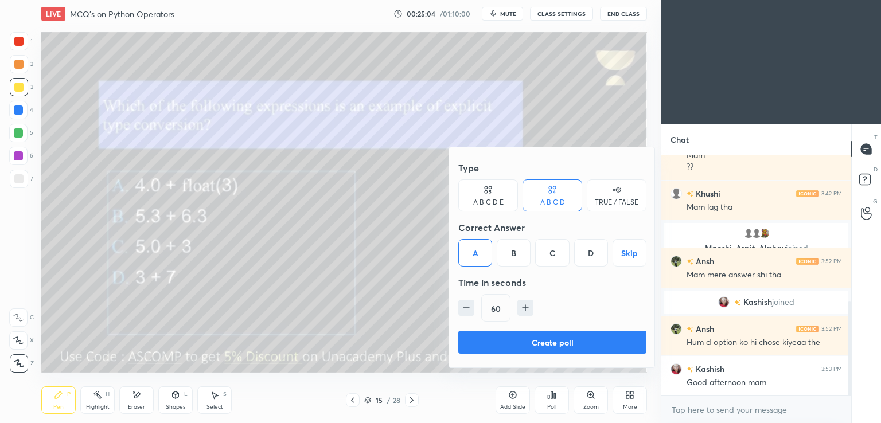
click at [516, 340] on button "Create poll" at bounding box center [552, 342] width 188 height 23
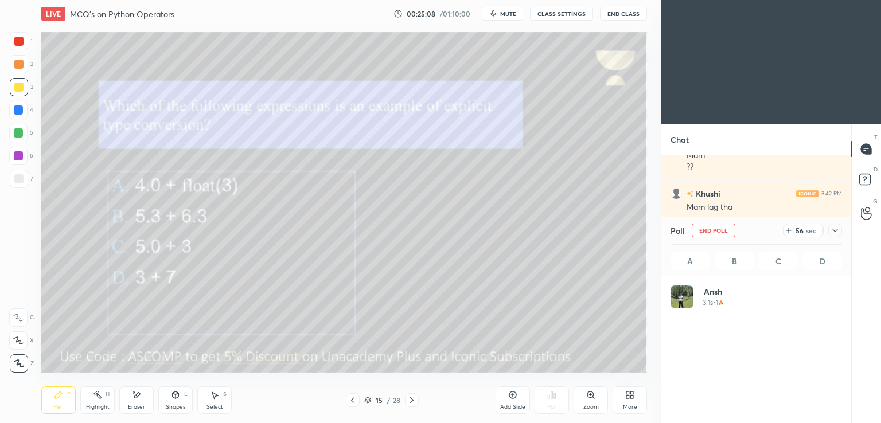
scroll to position [134, 168]
click at [840, 231] on div at bounding box center [835, 231] width 14 height 14
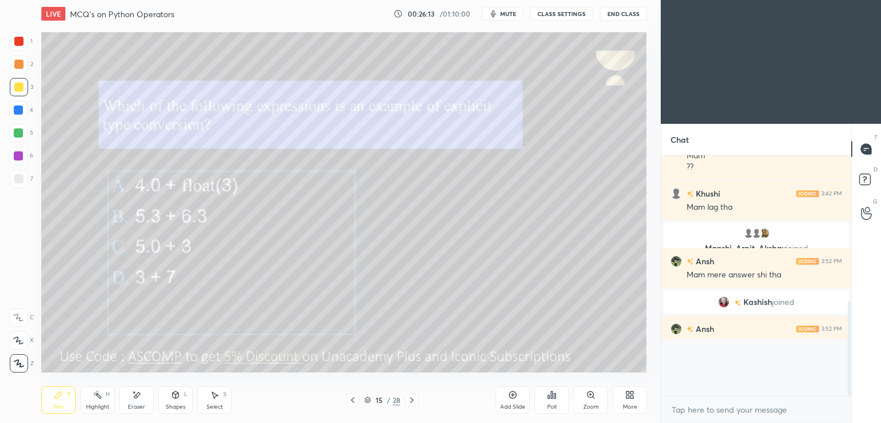
scroll to position [237, 186]
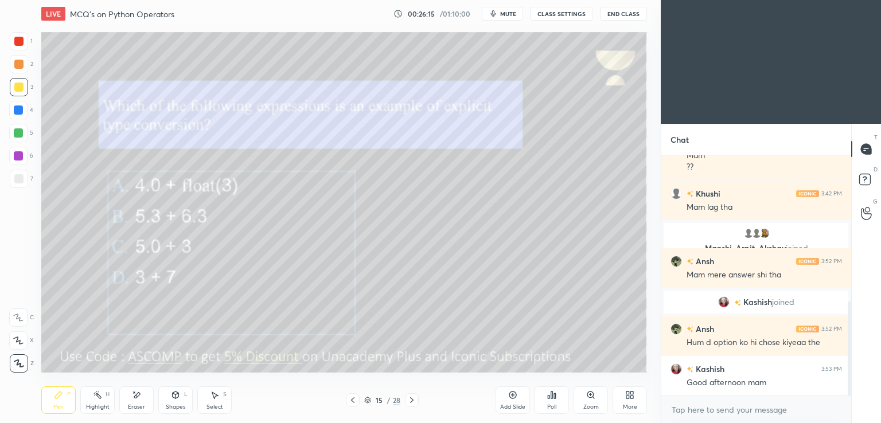
click at [417, 400] on div at bounding box center [412, 400] width 14 height 14
click at [514, 12] on span "mute" at bounding box center [508, 14] width 16 height 8
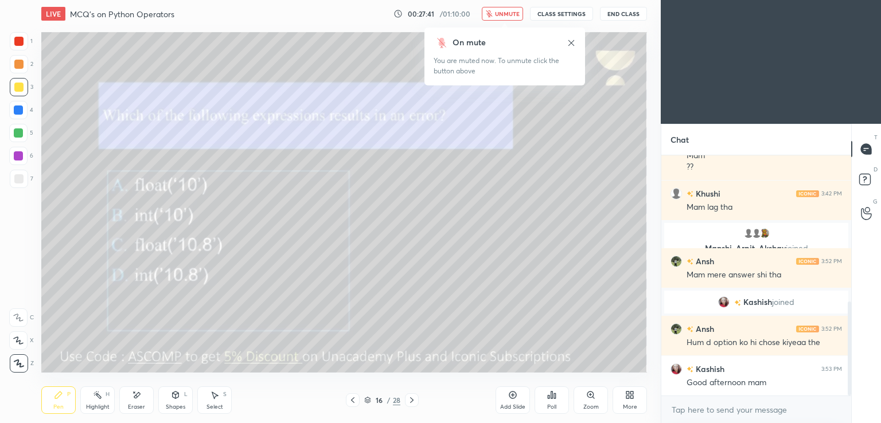
click at [555, 400] on div "Poll" at bounding box center [552, 401] width 34 height 28
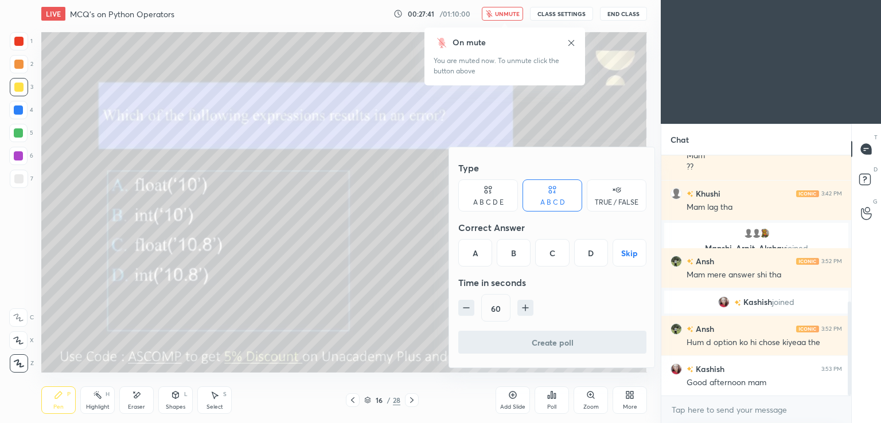
click at [587, 257] on div "D" at bounding box center [591, 253] width 34 height 28
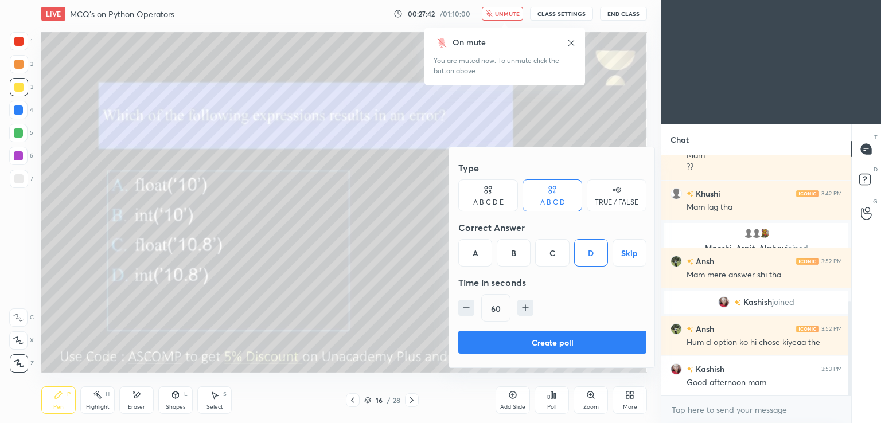
click at [512, 340] on button "Create poll" at bounding box center [552, 342] width 188 height 23
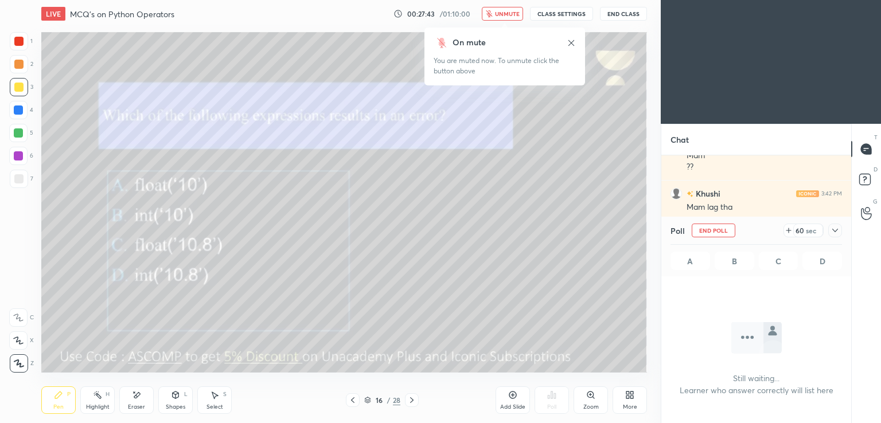
scroll to position [4, 3]
click at [491, 17] on icon "button" at bounding box center [489, 13] width 6 height 7
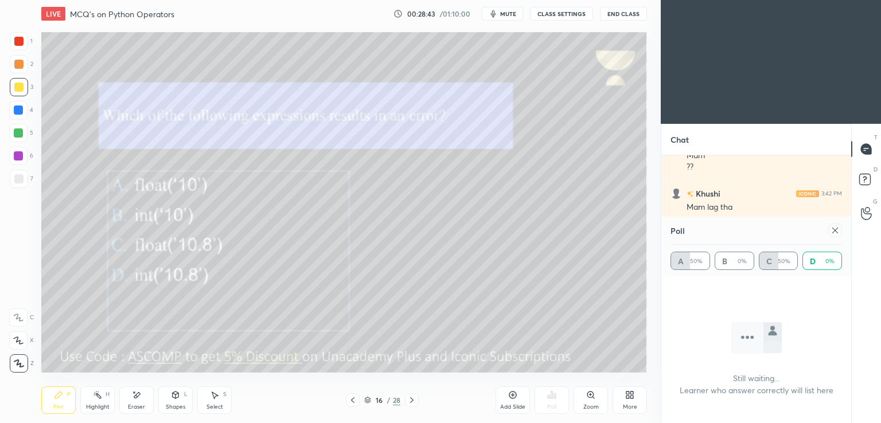
click at [835, 229] on icon at bounding box center [834, 230] width 9 height 9
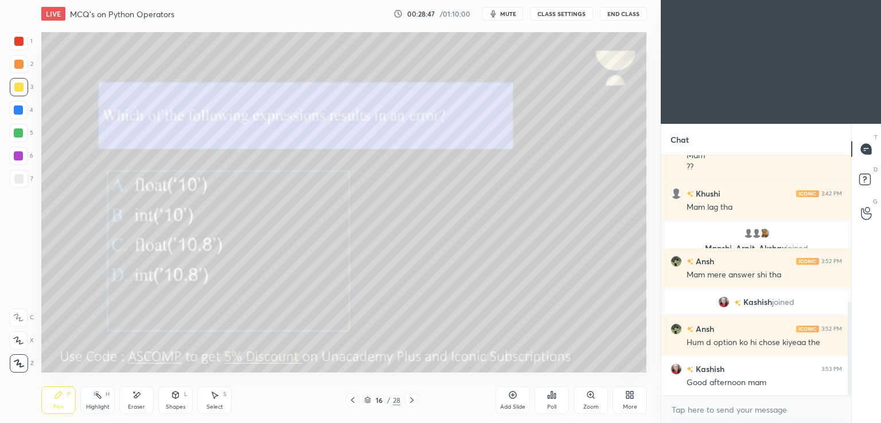
click at [415, 398] on icon at bounding box center [411, 400] width 9 height 9
click at [349, 401] on icon at bounding box center [352, 400] width 9 height 9
click at [415, 405] on div at bounding box center [412, 400] width 14 height 14
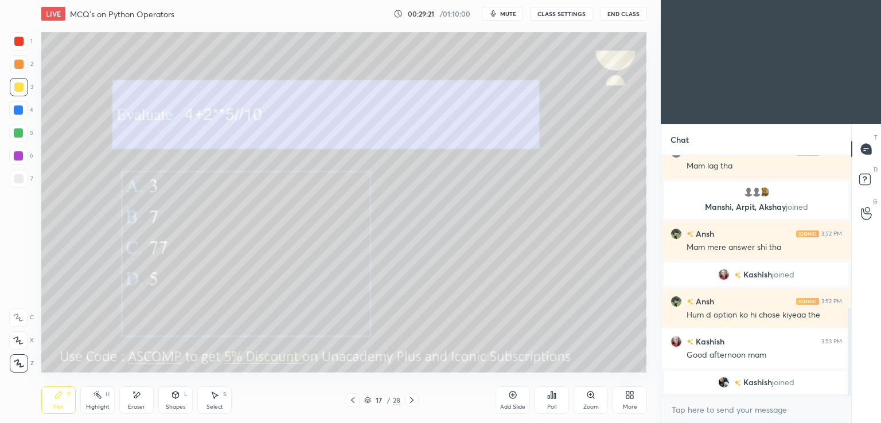
click at [561, 397] on div "Poll" at bounding box center [552, 401] width 34 height 28
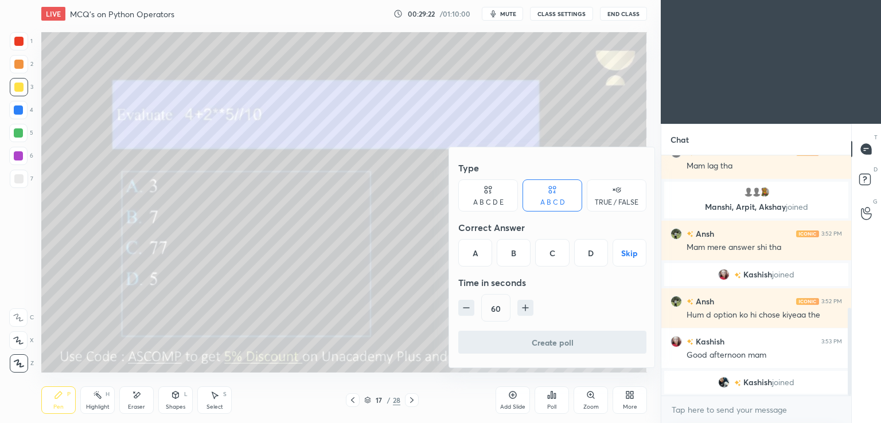
click at [510, 264] on div "B" at bounding box center [514, 253] width 34 height 28
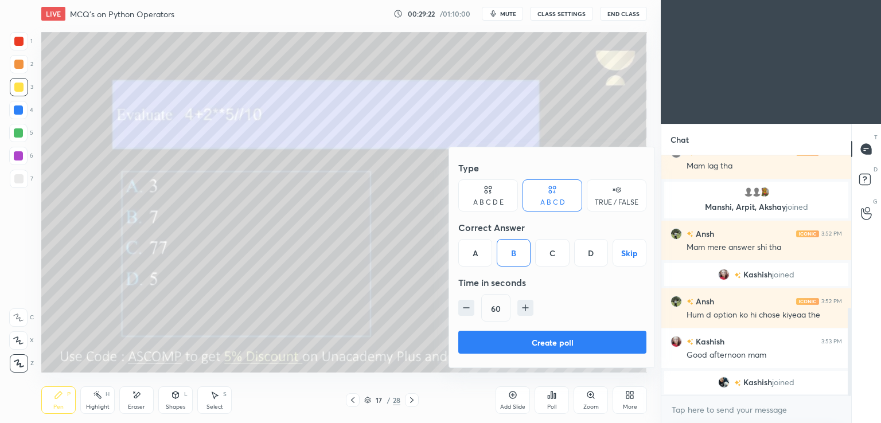
click at [500, 333] on button "Create poll" at bounding box center [552, 342] width 188 height 23
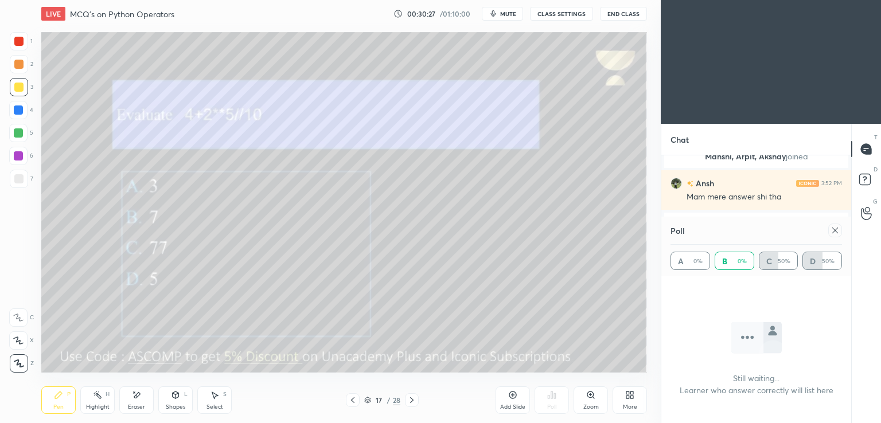
scroll to position [466, 0]
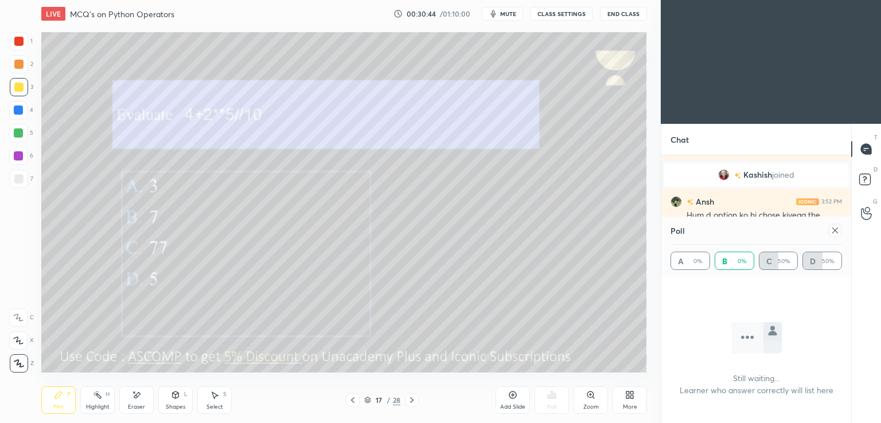
click at [836, 236] on div at bounding box center [835, 231] width 14 height 14
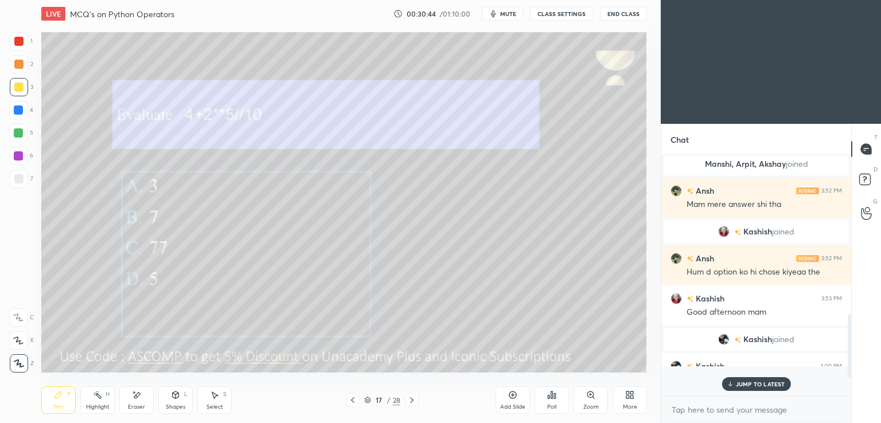
scroll to position [461, 0]
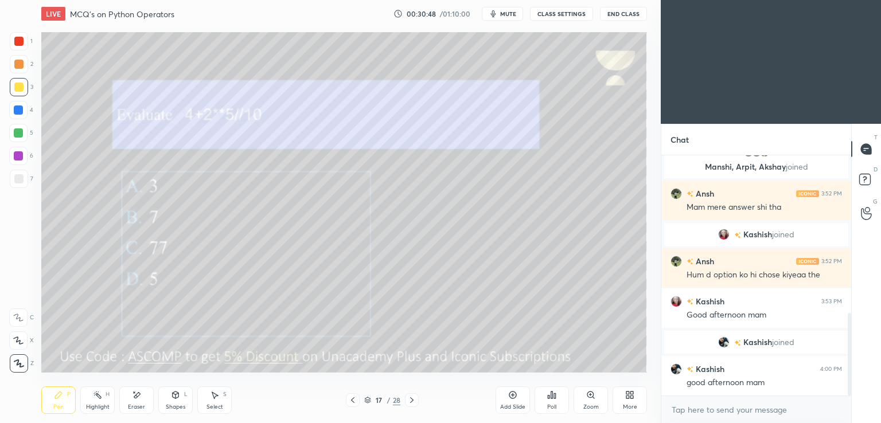
click at [507, 15] on span "mute" at bounding box center [508, 14] width 16 height 8
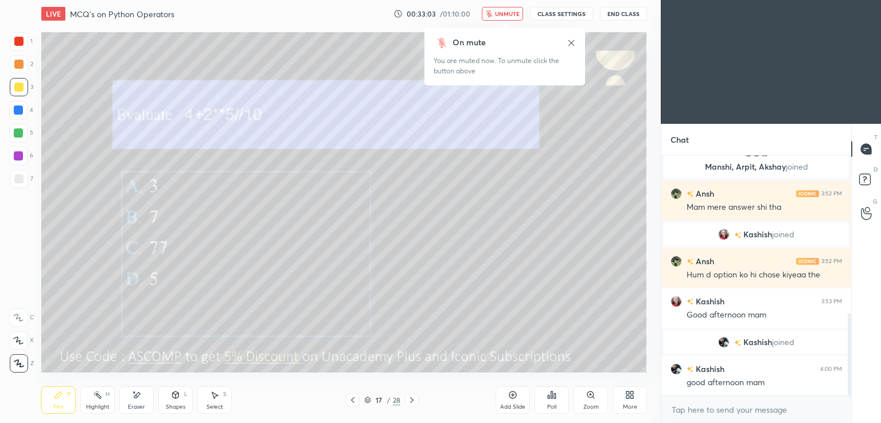
scroll to position [501, 0]
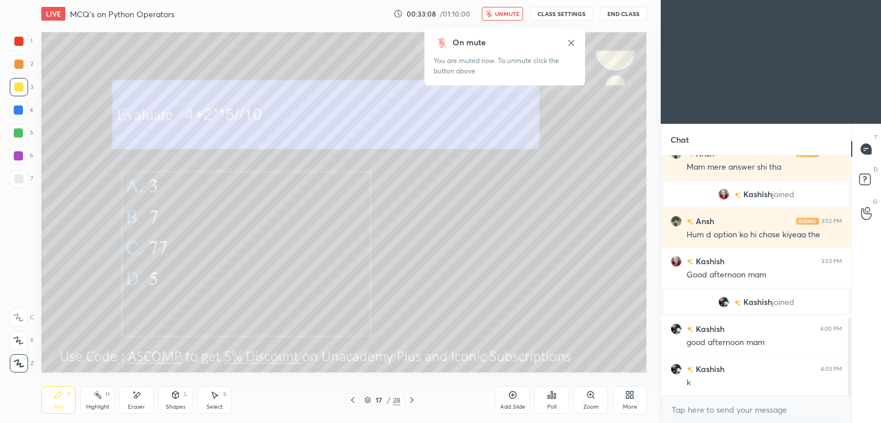
click at [500, 13] on span "unmute" at bounding box center [507, 14] width 25 height 8
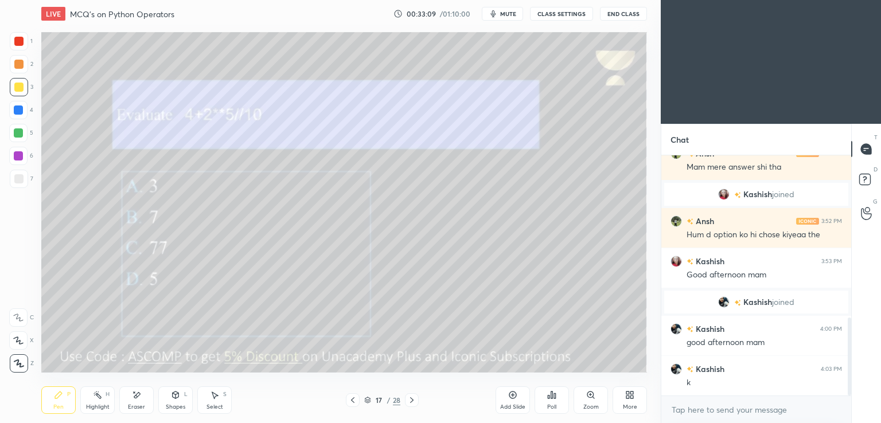
click at [411, 401] on icon at bounding box center [411, 400] width 9 height 9
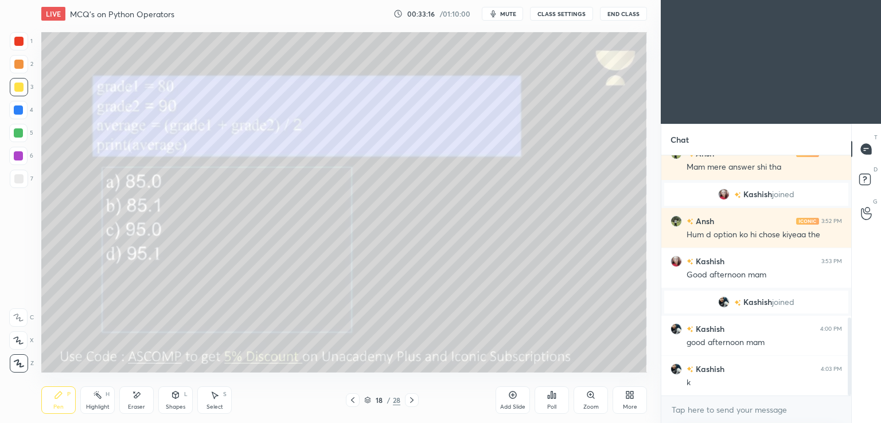
click at [508, 15] on span "mute" at bounding box center [508, 14] width 16 height 8
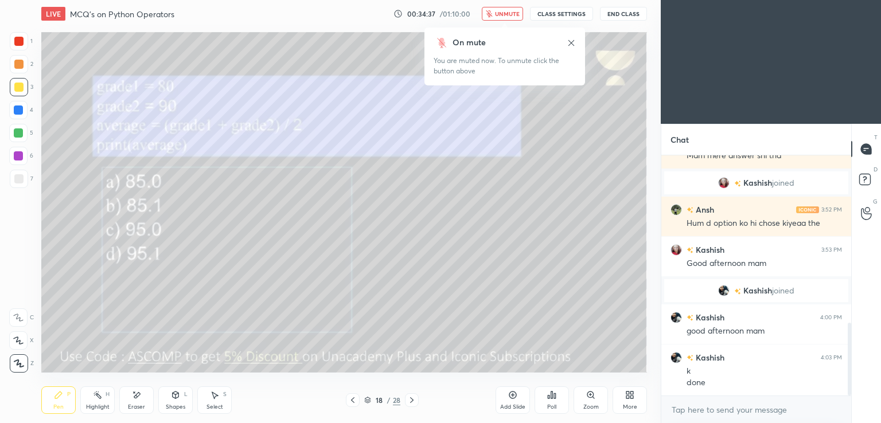
scroll to position [553, 0]
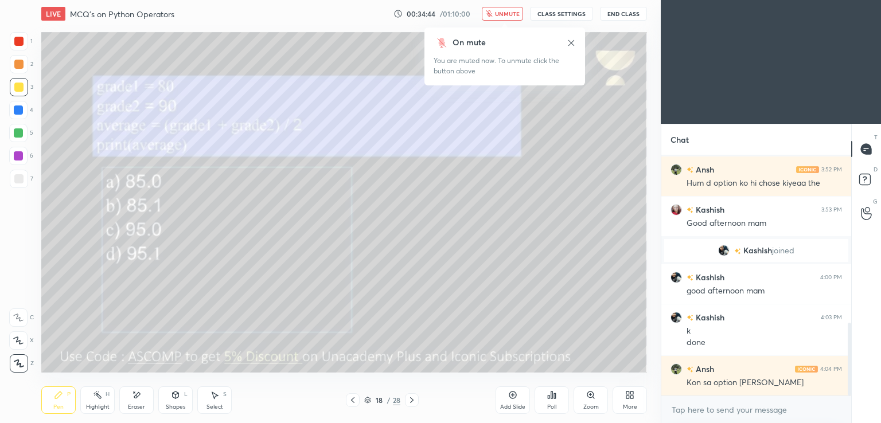
click at [501, 14] on span "unmute" at bounding box center [507, 14] width 25 height 8
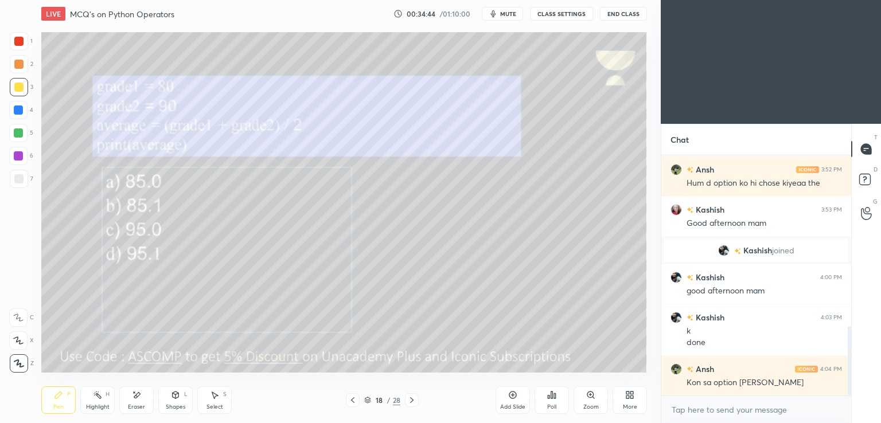
scroll to position [593, 0]
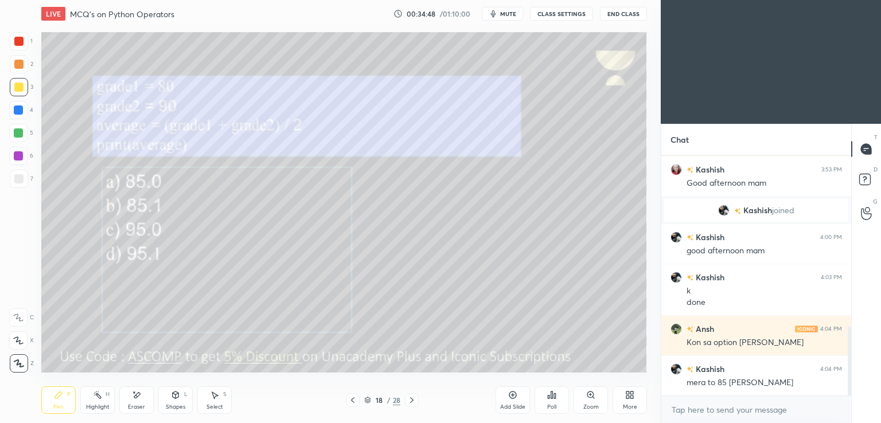
click at [558, 402] on div "Poll" at bounding box center [552, 401] width 34 height 28
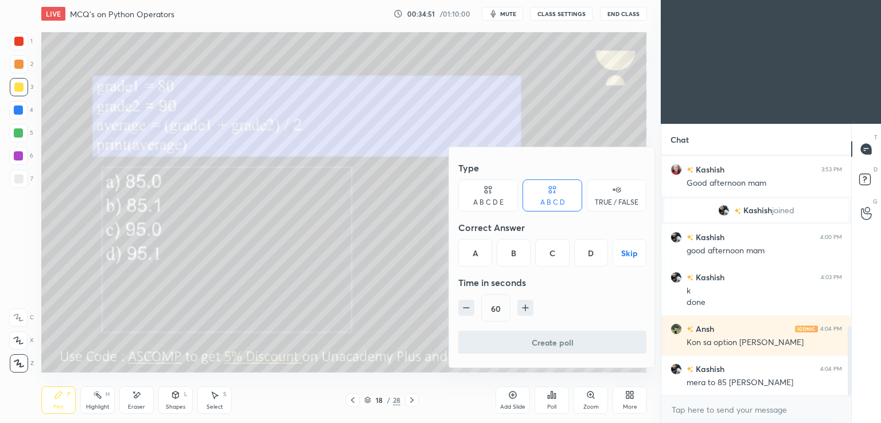
click at [475, 253] on div "A" at bounding box center [475, 253] width 34 height 28
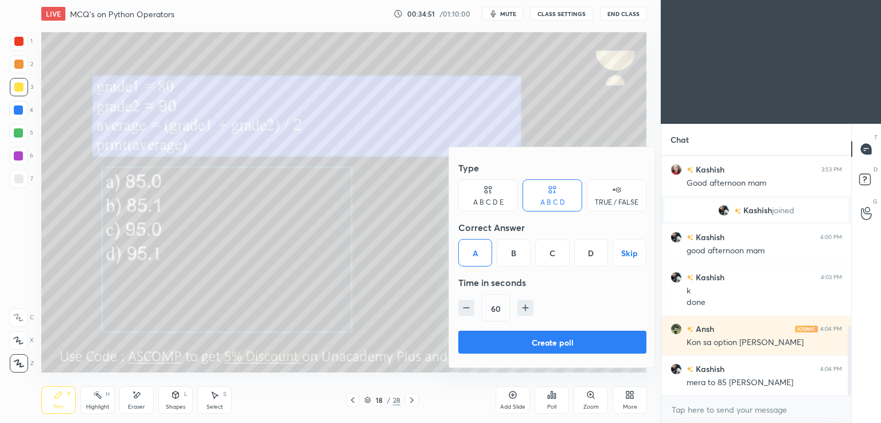
click at [482, 340] on button "Create poll" at bounding box center [552, 342] width 188 height 23
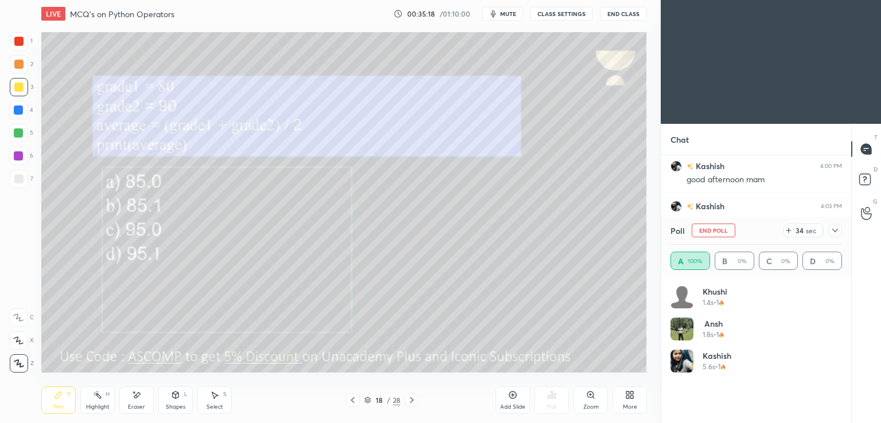
scroll to position [715, 0]
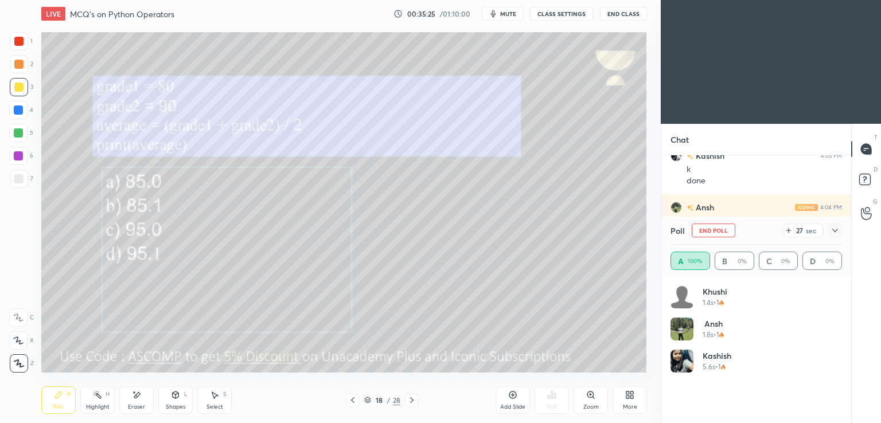
click at [836, 228] on icon at bounding box center [834, 230] width 9 height 9
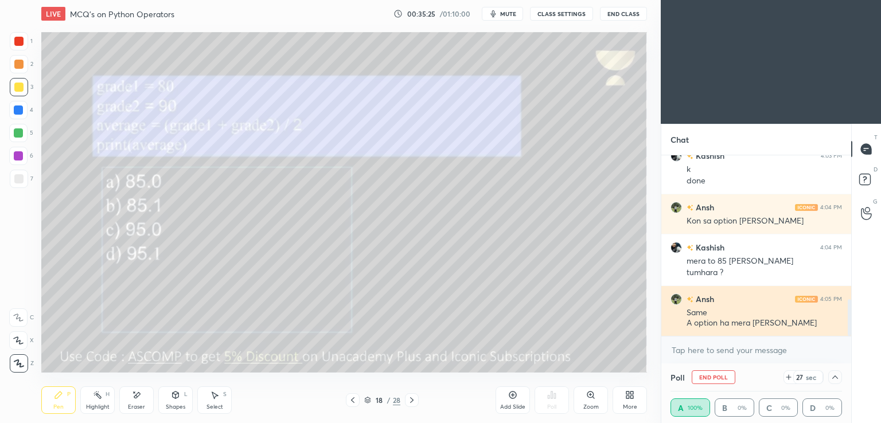
scroll to position [0, 0]
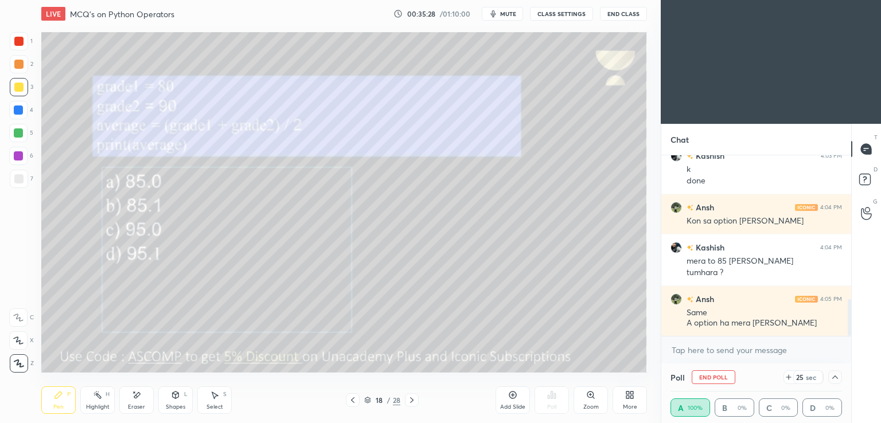
click at [836, 377] on icon at bounding box center [835, 377] width 6 height 3
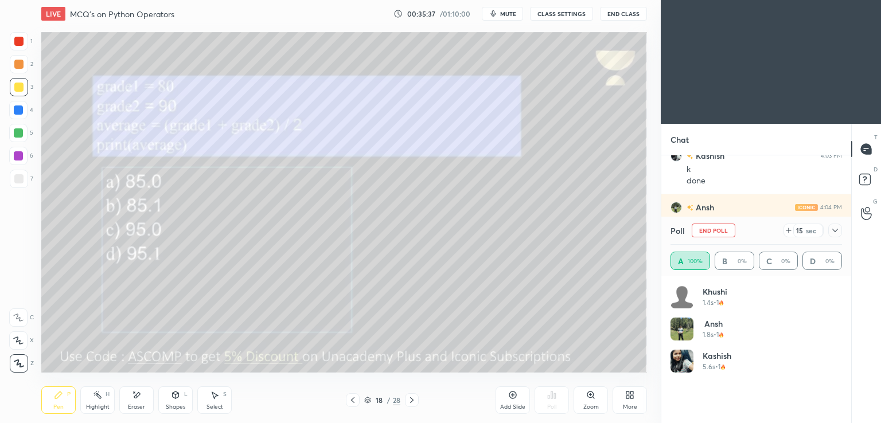
scroll to position [755, 0]
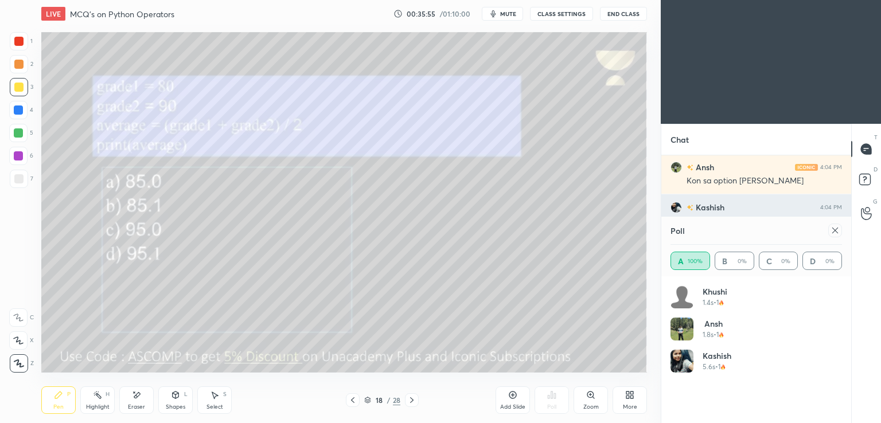
click at [840, 227] on div at bounding box center [835, 231] width 14 height 14
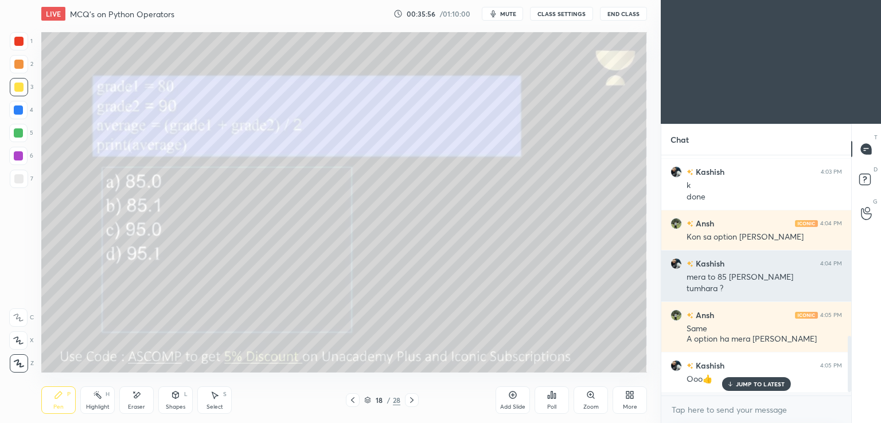
scroll to position [695, 0]
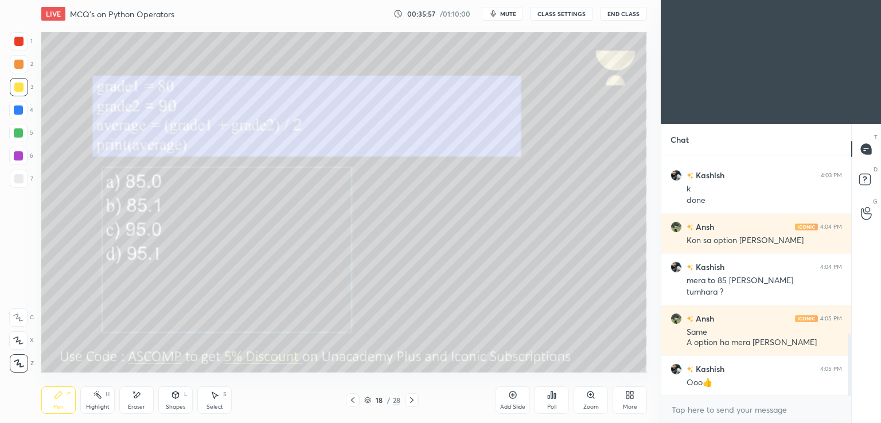
click at [409, 399] on icon at bounding box center [411, 400] width 9 height 9
click at [555, 405] on div "Poll" at bounding box center [551, 407] width 9 height 6
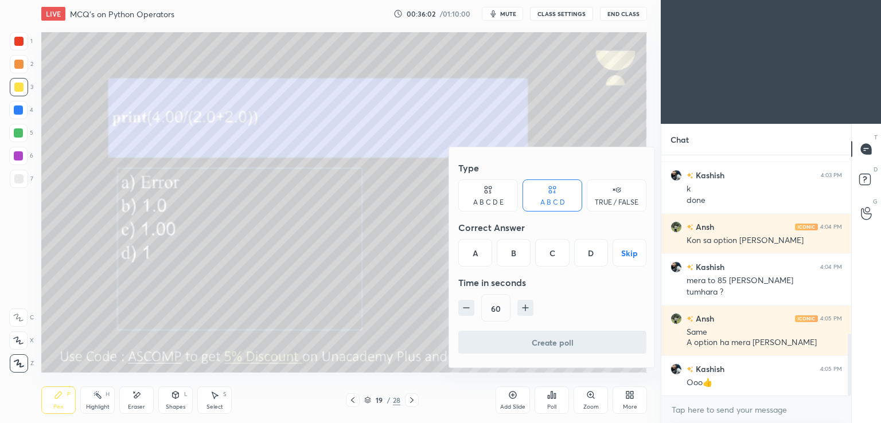
click at [518, 255] on div "B" at bounding box center [514, 253] width 34 height 28
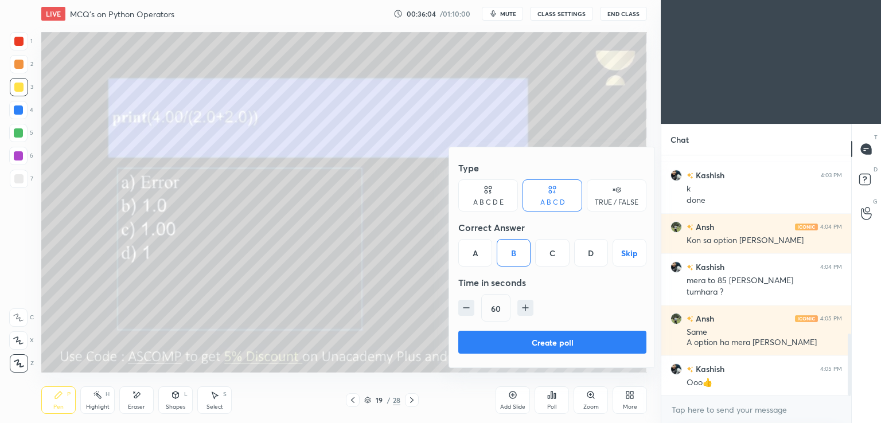
click at [499, 349] on button "Create poll" at bounding box center [552, 342] width 188 height 23
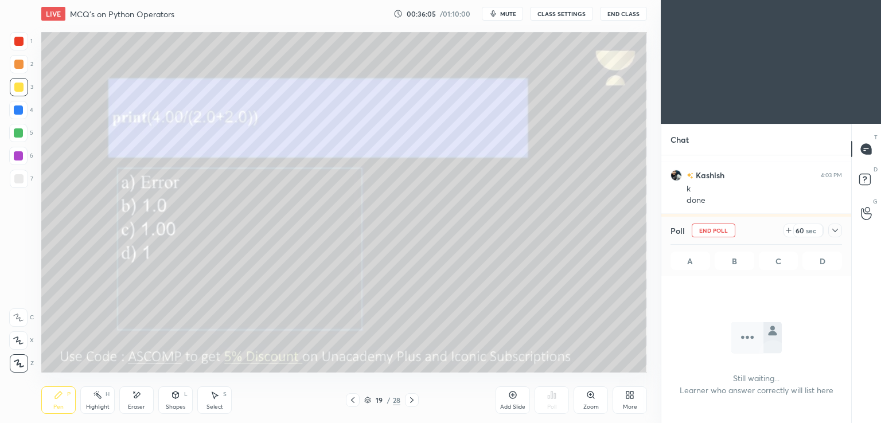
scroll to position [83, 186]
click at [514, 13] on span "mute" at bounding box center [508, 14] width 16 height 8
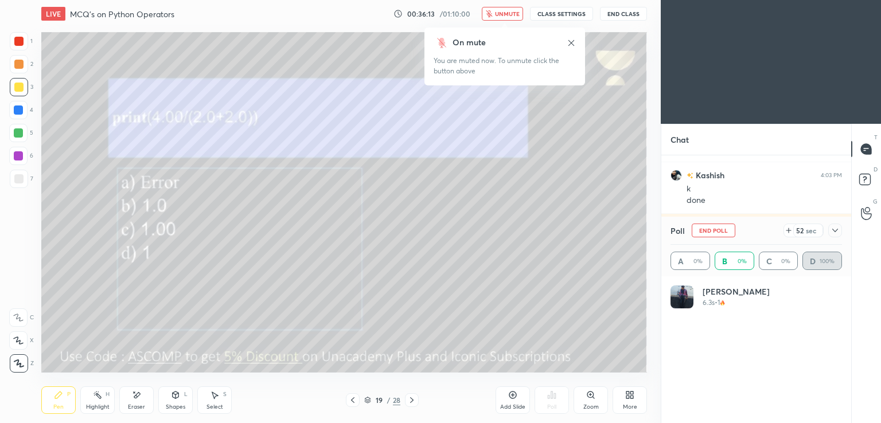
scroll to position [3, 3]
click at [489, 13] on icon "button" at bounding box center [489, 13] width 7 height 7
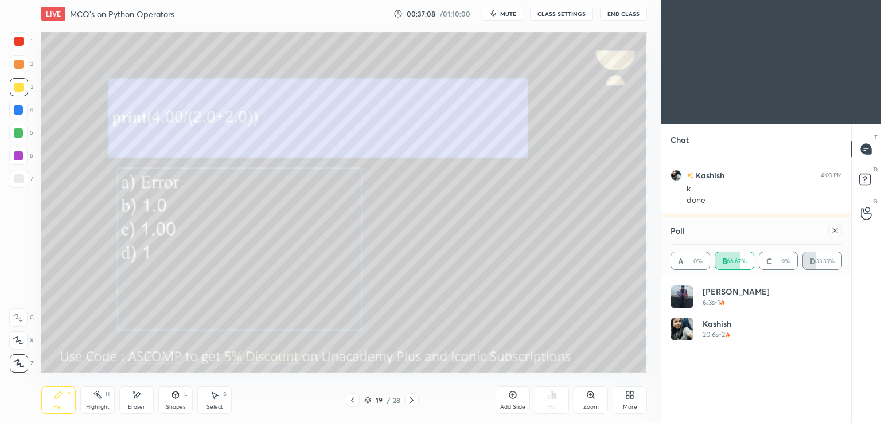
click at [822, 233] on div "Poll" at bounding box center [755, 231] width 171 height 28
click at [839, 235] on div at bounding box center [835, 231] width 14 height 14
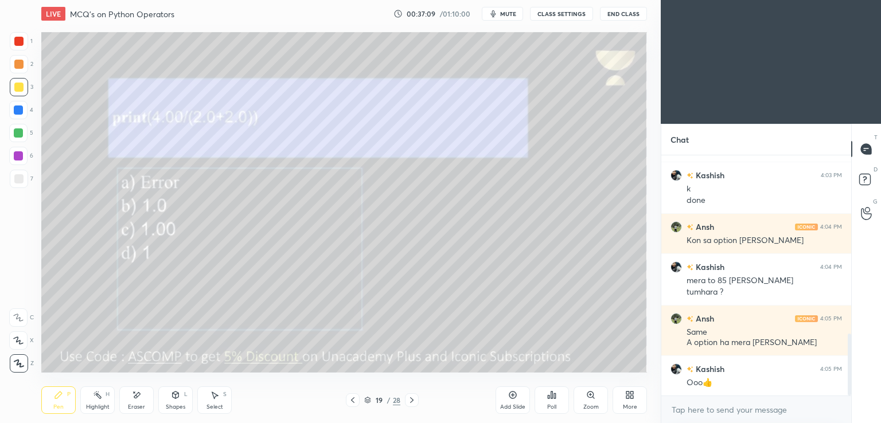
scroll to position [142, 186]
click at [415, 401] on icon at bounding box center [411, 400] width 9 height 9
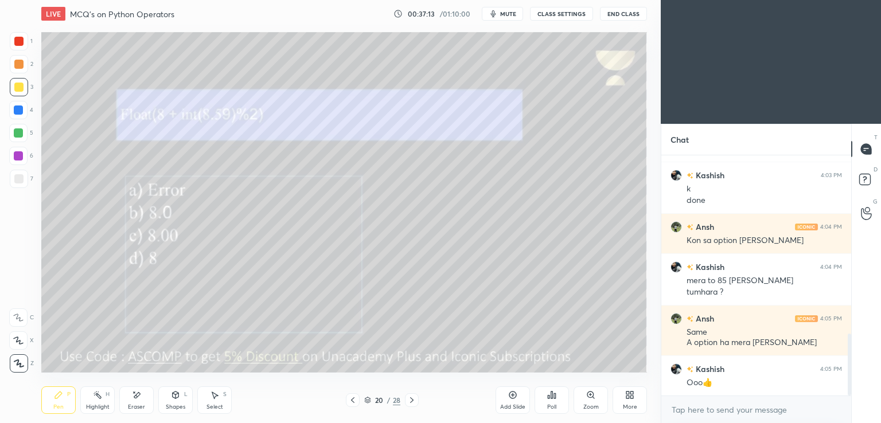
click at [508, 13] on span "mute" at bounding box center [508, 14] width 16 height 8
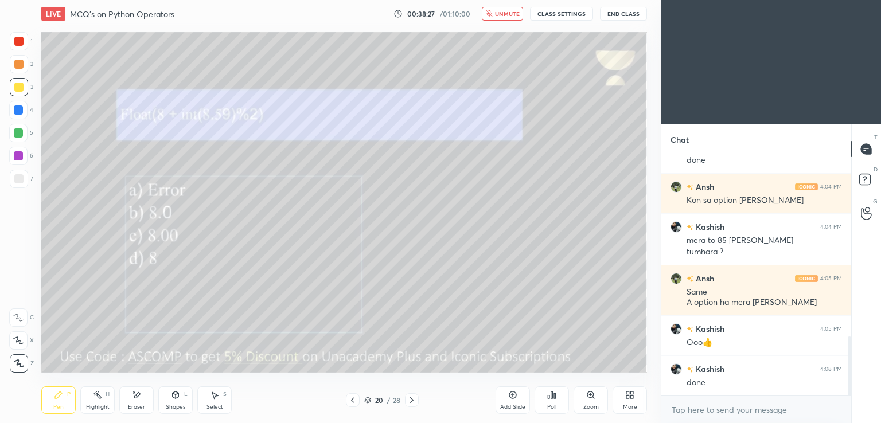
click at [509, 15] on span "unmute" at bounding box center [507, 14] width 25 height 8
click at [565, 405] on div "Poll" at bounding box center [552, 401] width 34 height 28
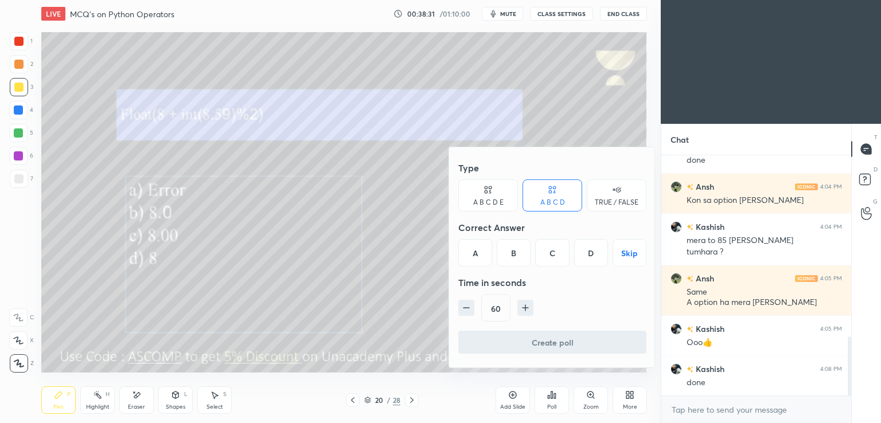
click at [518, 249] on div "B" at bounding box center [514, 253] width 34 height 28
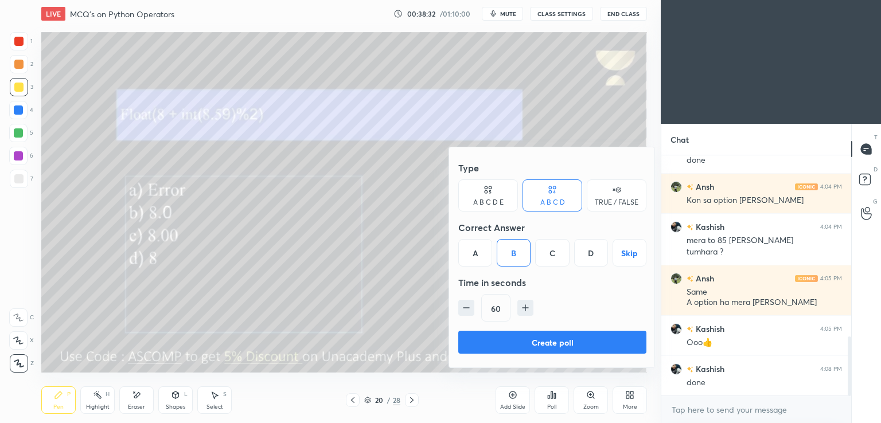
click at [502, 341] on button "Create poll" at bounding box center [552, 342] width 188 height 23
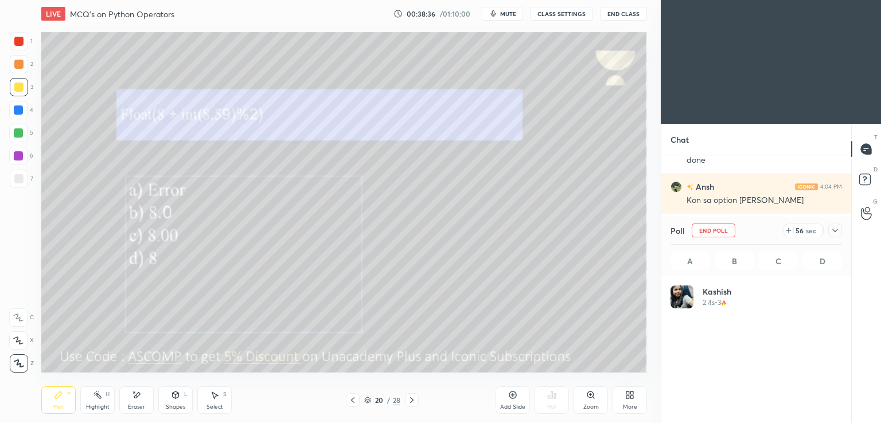
scroll to position [134, 168]
click at [830, 232] on icon at bounding box center [834, 230] width 9 height 9
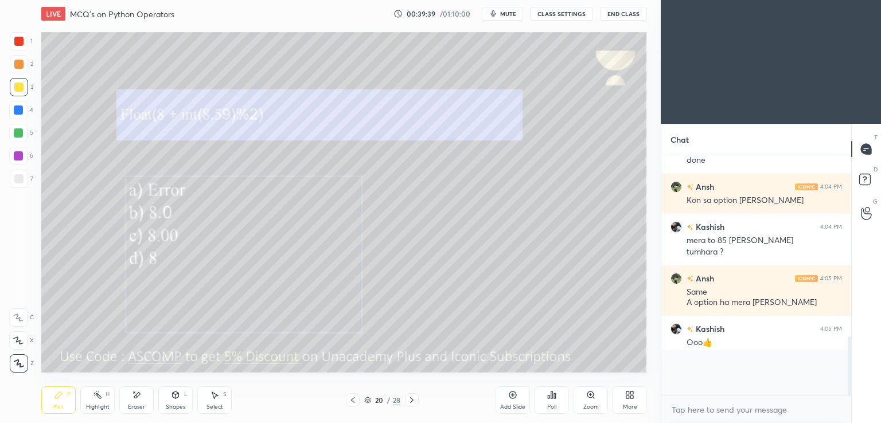
scroll to position [142, 186]
click at [418, 399] on div at bounding box center [412, 400] width 14 height 14
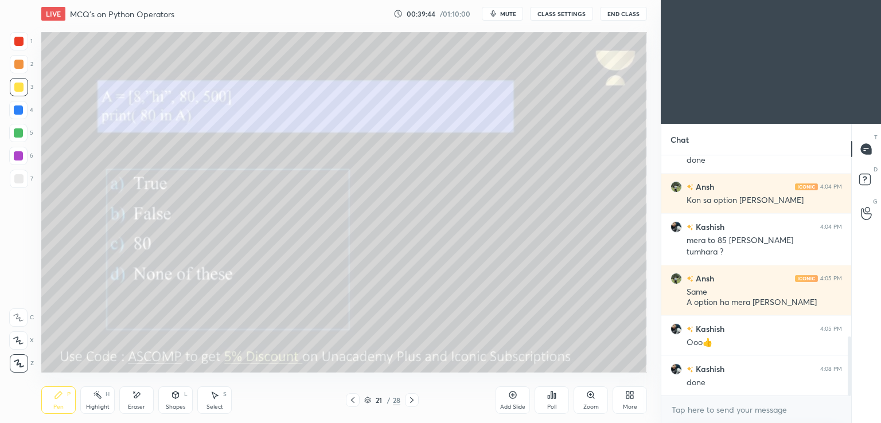
click at [503, 14] on span "mute" at bounding box center [508, 14] width 16 height 8
click at [546, 397] on div "Poll" at bounding box center [552, 401] width 34 height 28
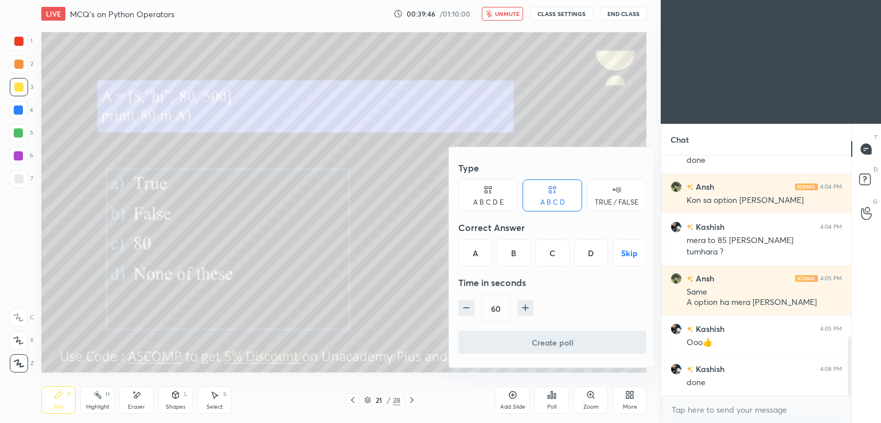
click at [469, 254] on div "A" at bounding box center [475, 253] width 34 height 28
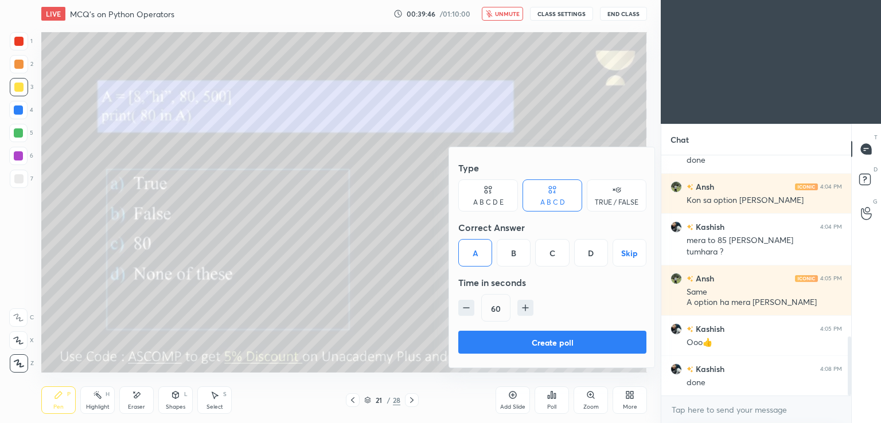
click at [463, 344] on button "Create poll" at bounding box center [552, 342] width 188 height 23
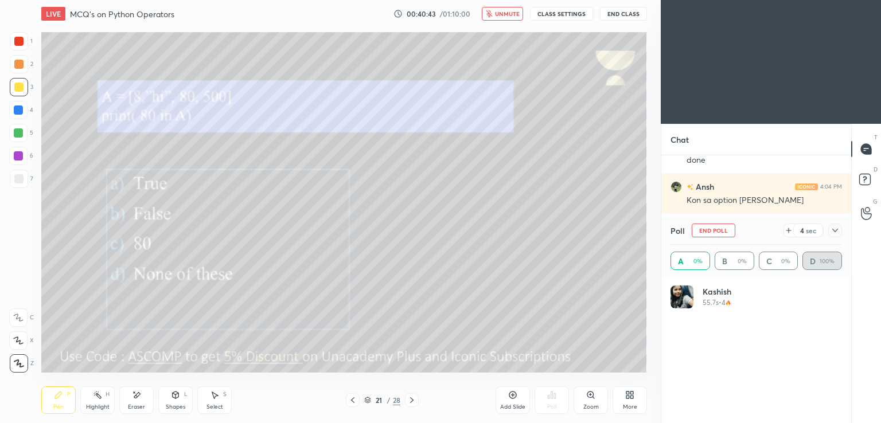
scroll to position [134, 168]
click at [836, 228] on icon at bounding box center [834, 230] width 9 height 9
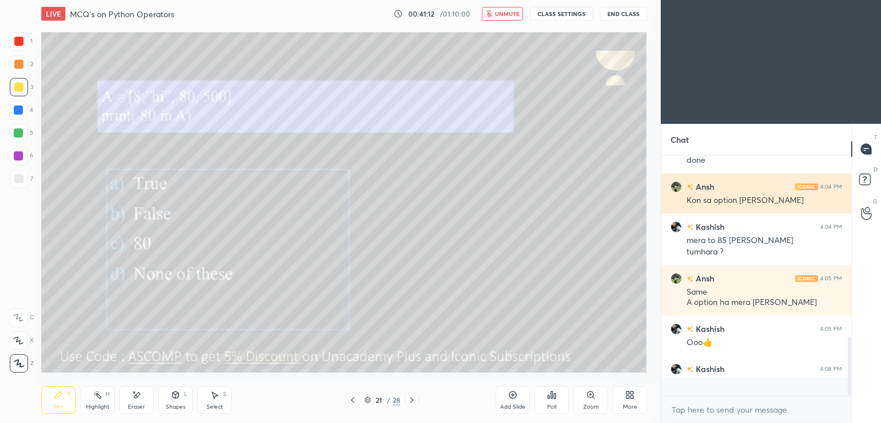
scroll to position [2, 3]
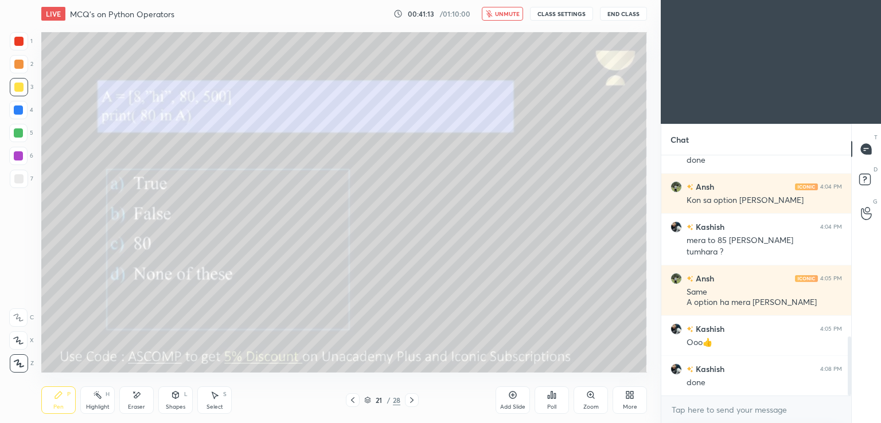
click at [492, 13] on icon "button" at bounding box center [489, 13] width 6 height 7
click at [415, 402] on icon at bounding box center [411, 400] width 9 height 9
click at [553, 395] on icon at bounding box center [551, 395] width 9 height 9
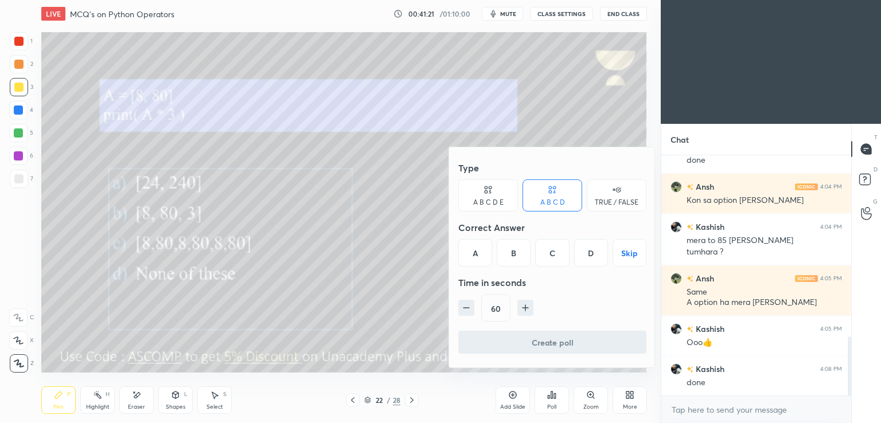
click at [561, 258] on div "C" at bounding box center [552, 253] width 34 height 28
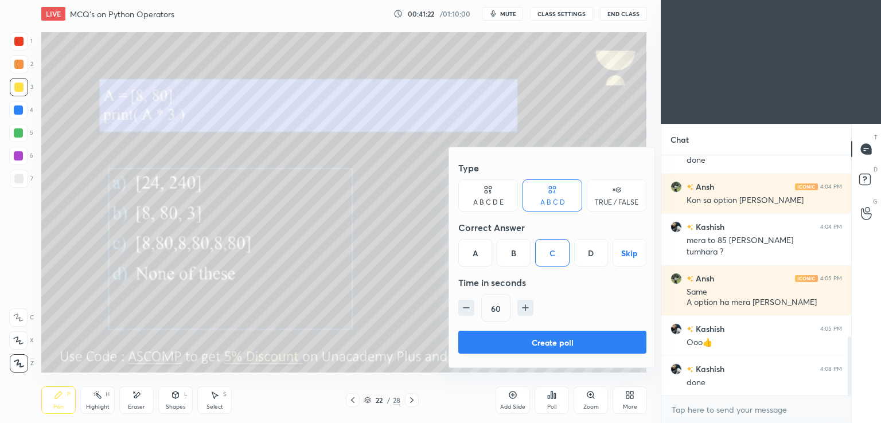
click at [535, 345] on button "Create poll" at bounding box center [552, 342] width 188 height 23
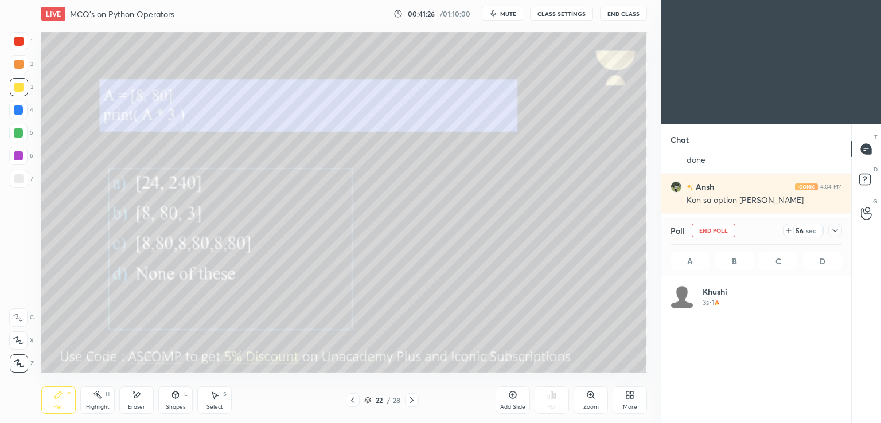
scroll to position [134, 168]
click at [832, 232] on icon at bounding box center [834, 230] width 9 height 9
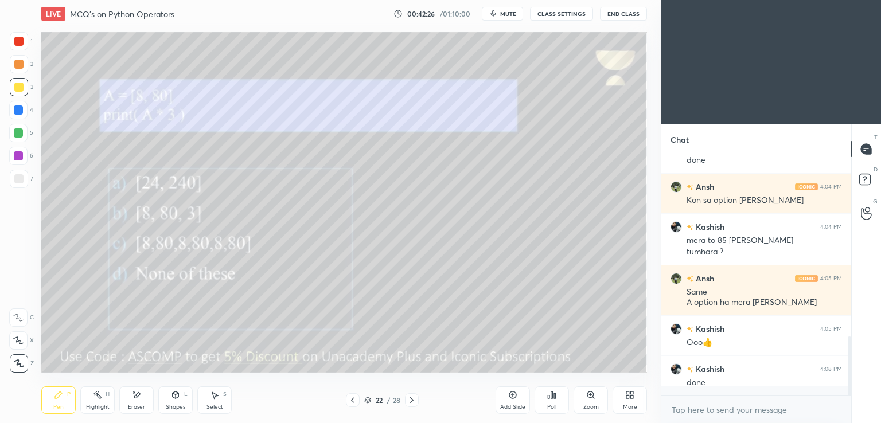
scroll to position [142, 186]
click at [132, 396] on icon at bounding box center [136, 396] width 9 height 10
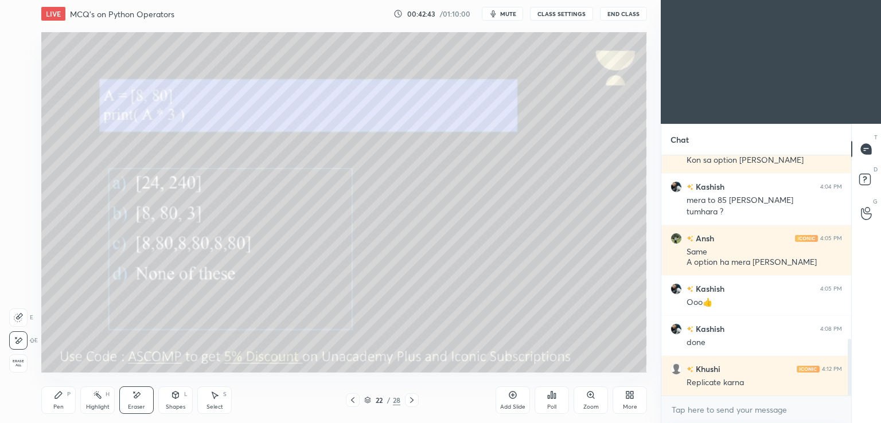
click at [60, 400] on div "Pen P" at bounding box center [58, 401] width 34 height 28
click at [142, 403] on div "Eraser" at bounding box center [136, 401] width 34 height 28
click at [41, 357] on div "Setting up your live class Poll for secs No correct answer Start poll" at bounding box center [344, 203] width 615 height 350
click at [54, 409] on div "Pen" at bounding box center [58, 407] width 10 height 6
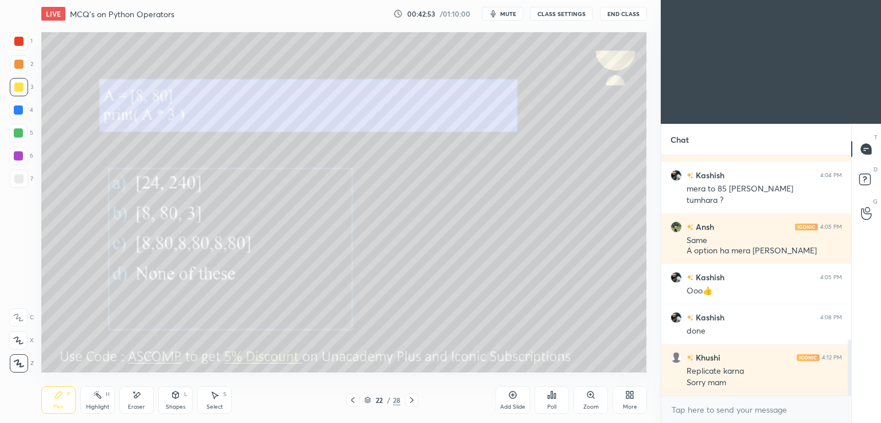
click at [411, 400] on icon at bounding box center [411, 400] width 9 height 9
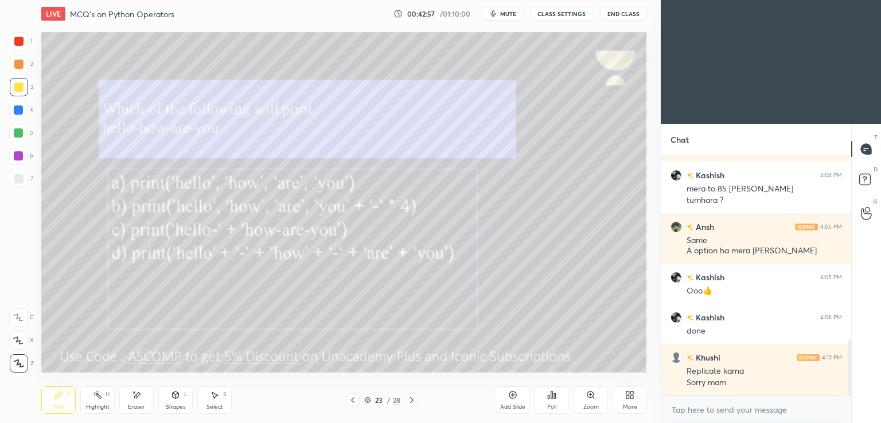
click at [548, 400] on div "Poll" at bounding box center [552, 401] width 34 height 28
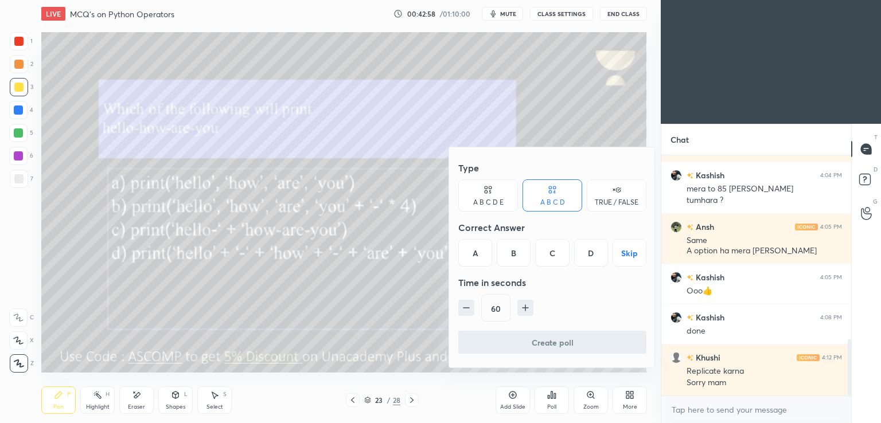
click at [544, 255] on div "C" at bounding box center [552, 253] width 34 height 28
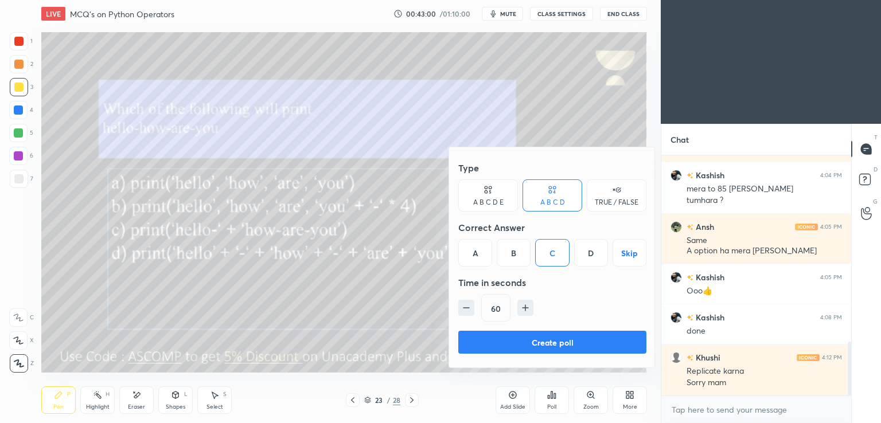
scroll to position [827, 0]
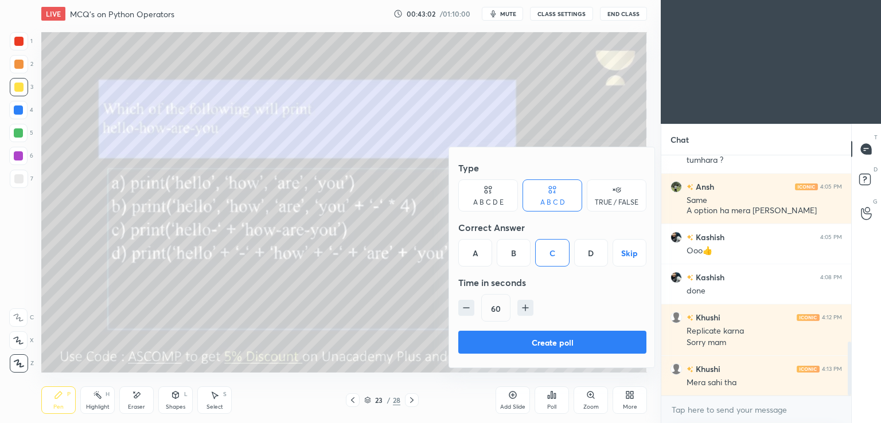
click at [498, 344] on button "Create poll" at bounding box center [552, 342] width 188 height 23
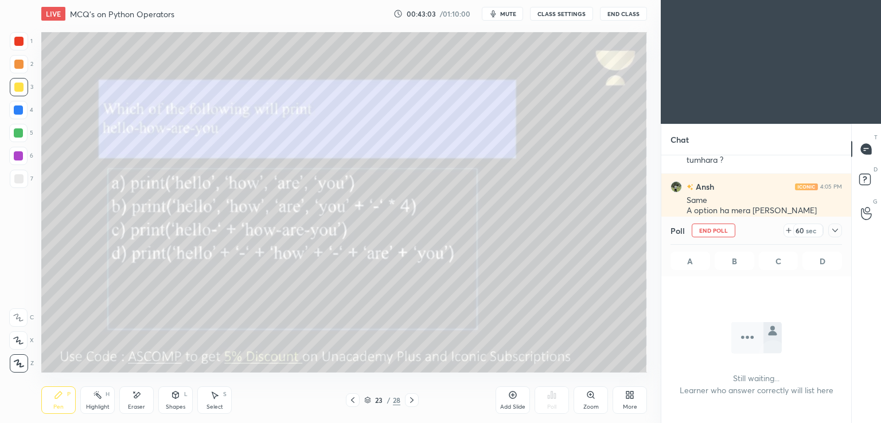
scroll to position [3, 3]
click at [841, 229] on div at bounding box center [835, 231] width 14 height 14
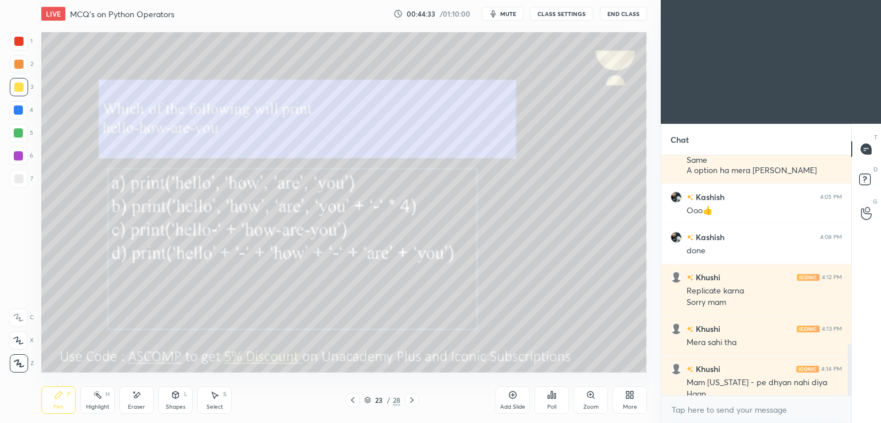
scroll to position [879, 0]
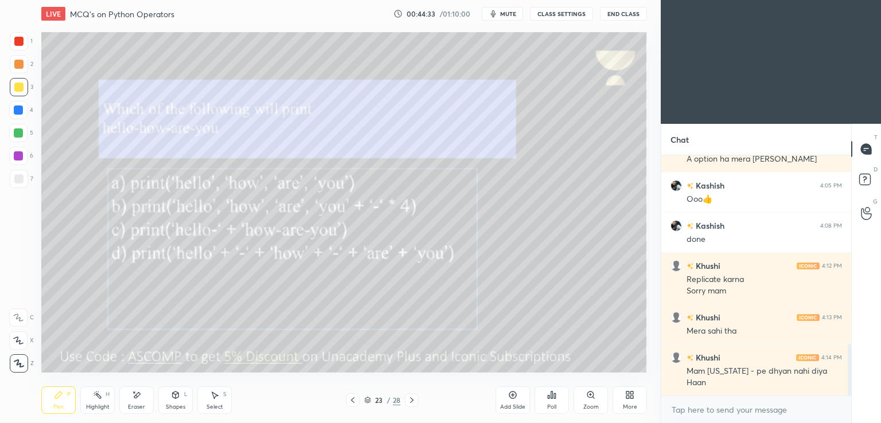
click at [411, 397] on icon at bounding box center [411, 400] width 9 height 9
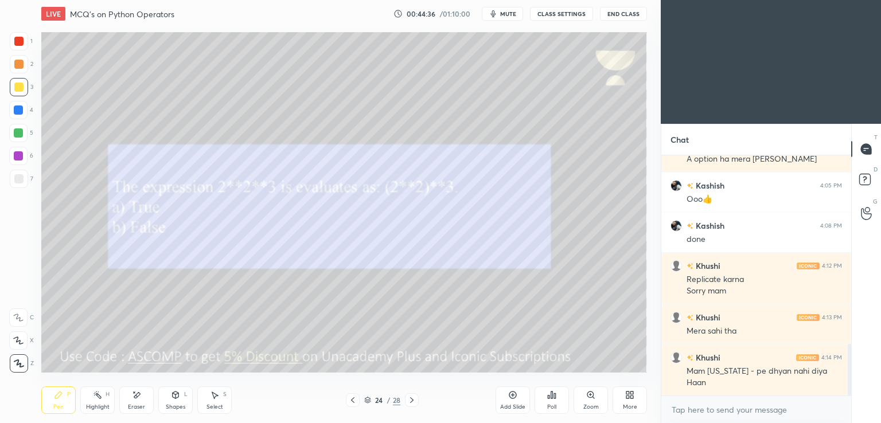
click at [500, 12] on button "mute" at bounding box center [502, 14] width 41 height 14
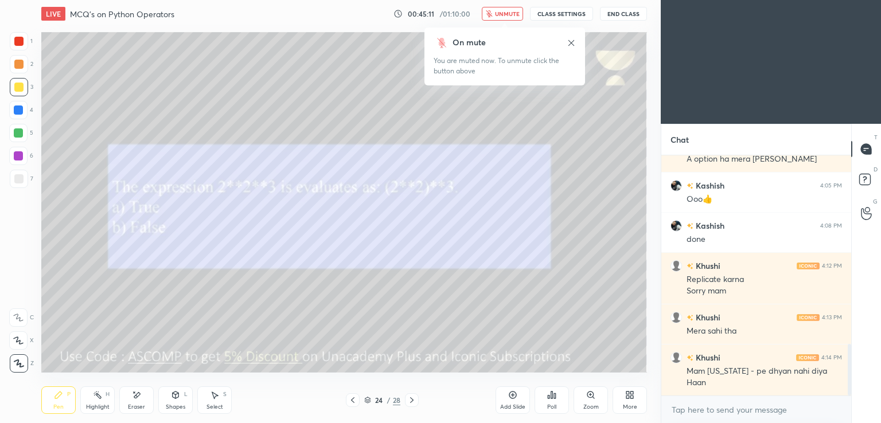
click at [559, 401] on div "Poll" at bounding box center [552, 401] width 34 height 28
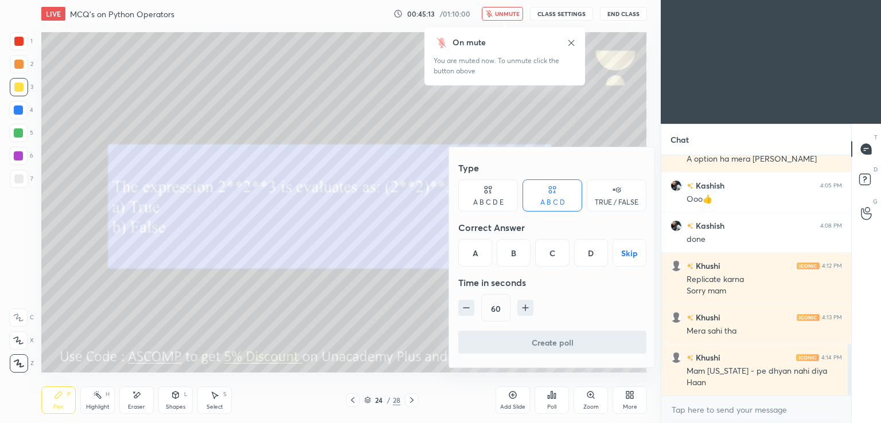
click at [631, 199] on div "TRUE / FALSE" at bounding box center [617, 202] width 44 height 7
click at [552, 260] on div "False" at bounding box center [552, 253] width 60 height 28
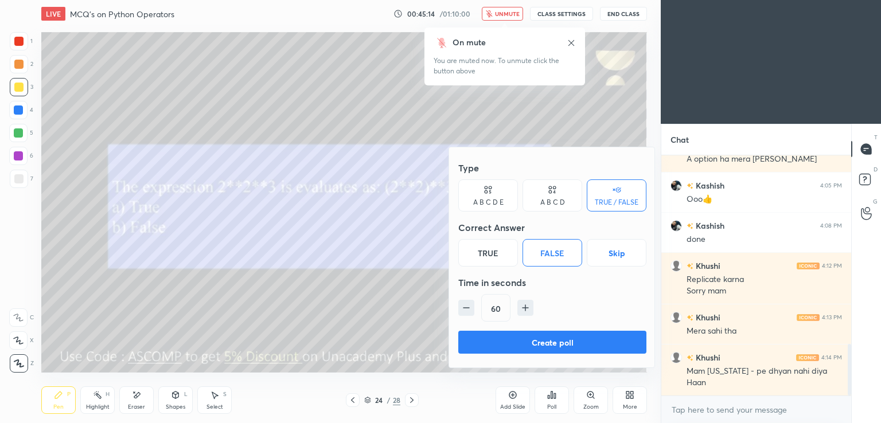
click at [521, 344] on button "Create poll" at bounding box center [552, 342] width 188 height 23
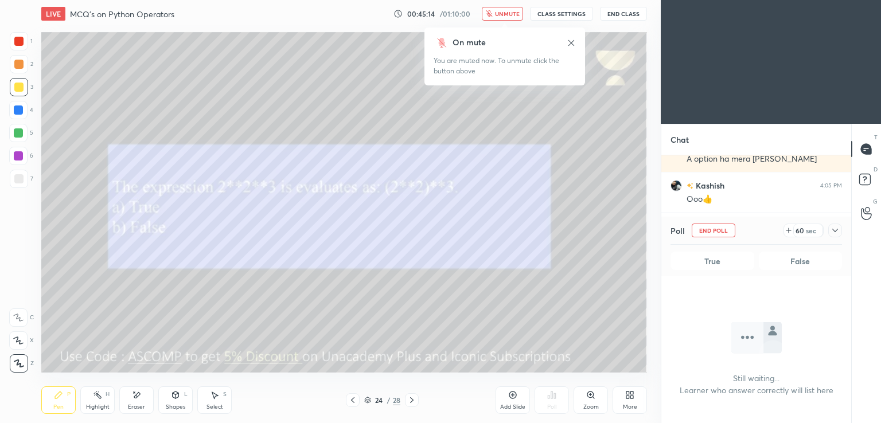
scroll to position [83, 186]
click at [573, 44] on icon at bounding box center [571, 42] width 9 height 9
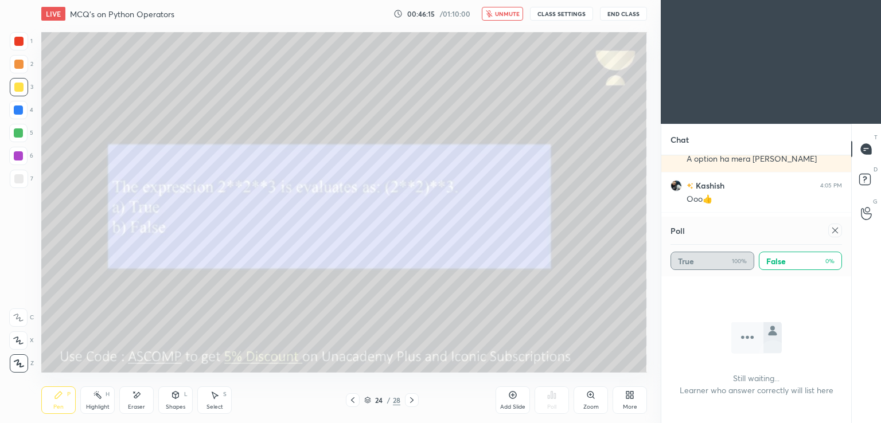
click at [838, 233] on icon at bounding box center [834, 230] width 9 height 9
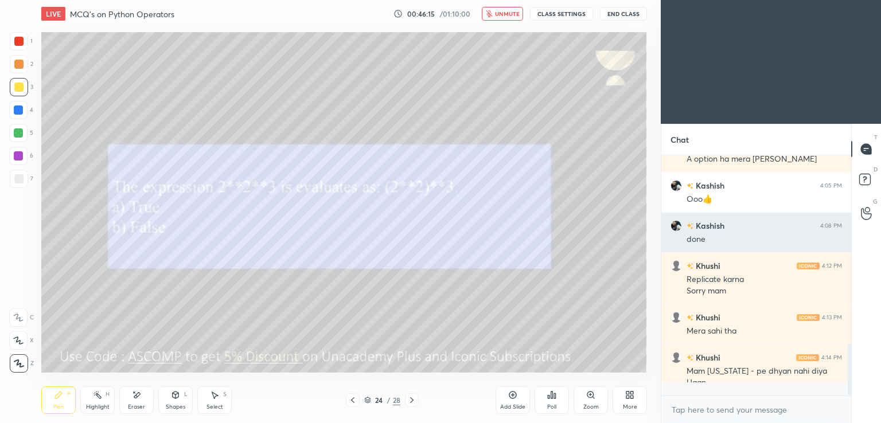
scroll to position [4, 3]
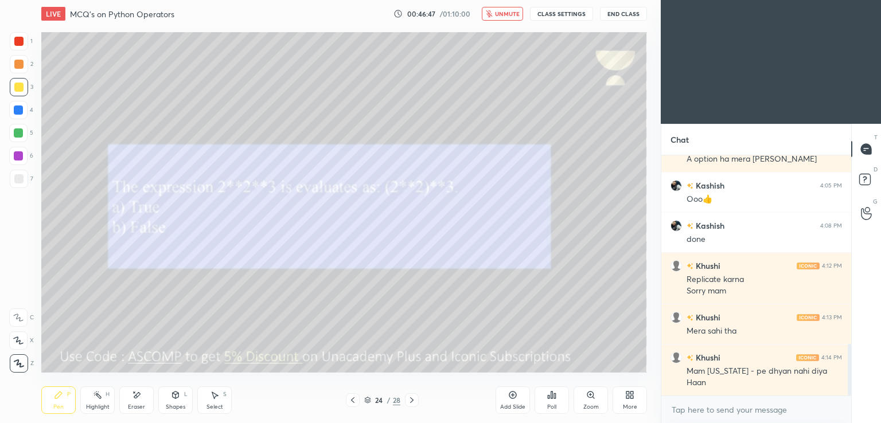
click at [136, 403] on div "Eraser" at bounding box center [136, 401] width 34 height 28
click at [58, 399] on icon at bounding box center [58, 395] width 9 height 9
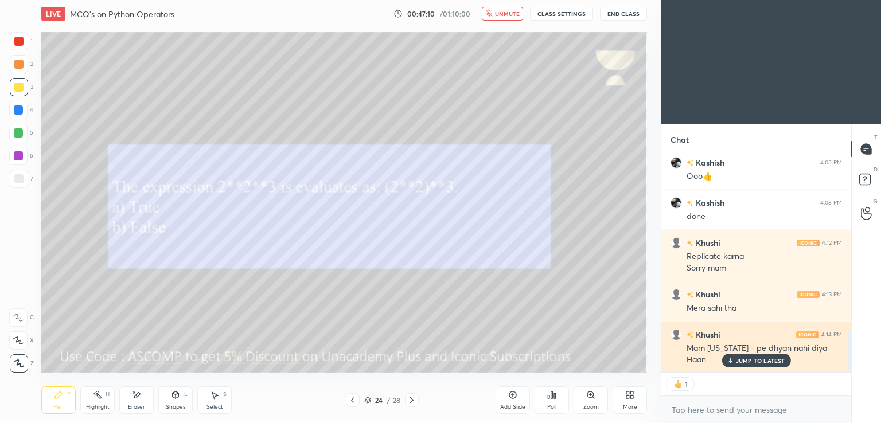
click at [755, 366] on div "JUMP TO LATEST" at bounding box center [755, 361] width 69 height 14
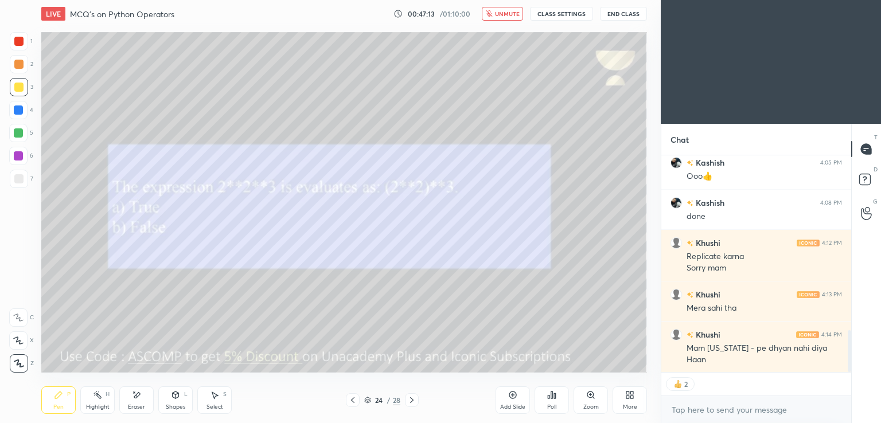
click at [411, 403] on icon at bounding box center [411, 400] width 9 height 9
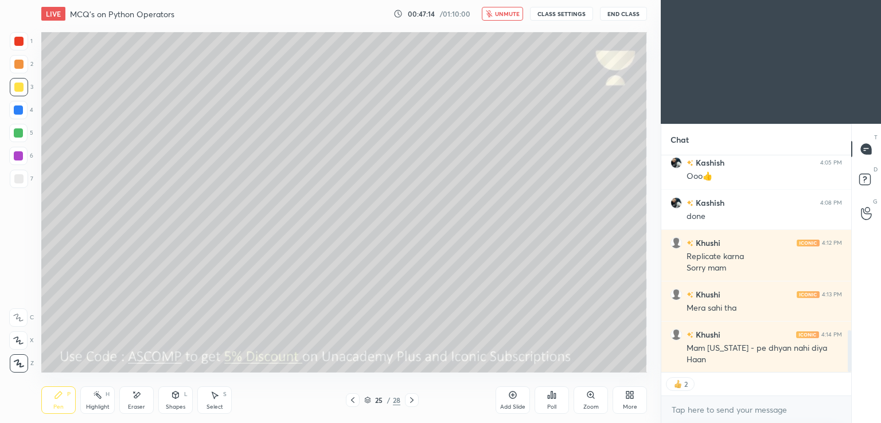
click at [412, 400] on icon at bounding box center [411, 400] width 3 height 6
click at [411, 402] on icon at bounding box center [411, 400] width 9 height 9
click at [413, 400] on icon at bounding box center [411, 400] width 9 height 9
click at [413, 399] on icon at bounding box center [411, 400] width 9 height 9
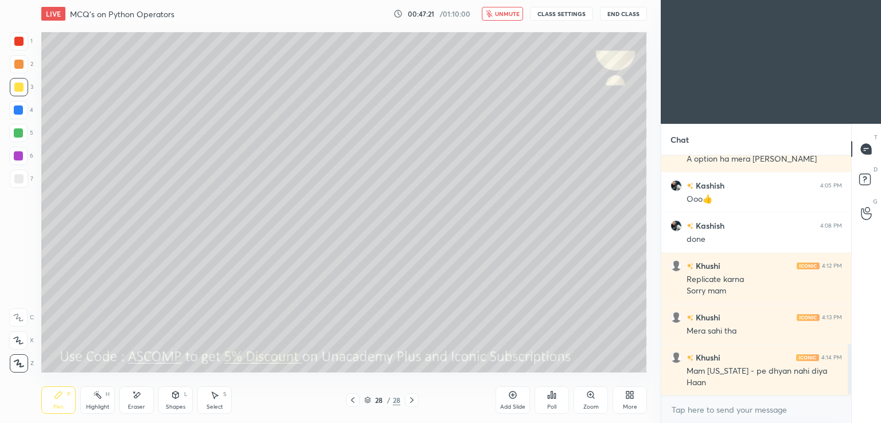
scroll to position [879, 0]
click at [498, 8] on button "unmute" at bounding box center [502, 14] width 41 height 14
click at [619, 15] on button "End Class" at bounding box center [623, 14] width 47 height 14
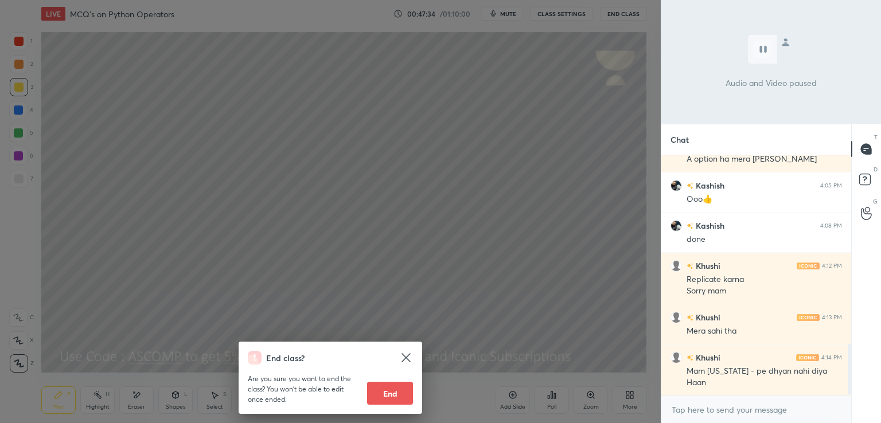
click at [390, 392] on button "End" at bounding box center [390, 393] width 46 height 23
type textarea "x"
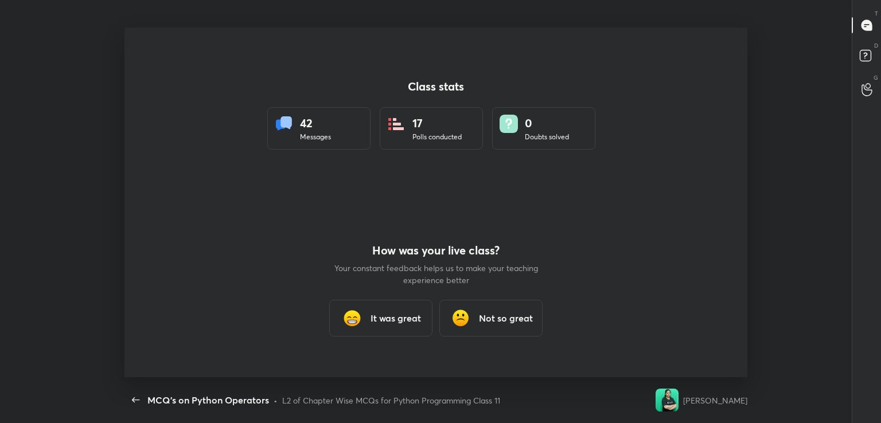
scroll to position [0, 0]
click at [380, 318] on h3 "It was great" at bounding box center [395, 318] width 50 height 14
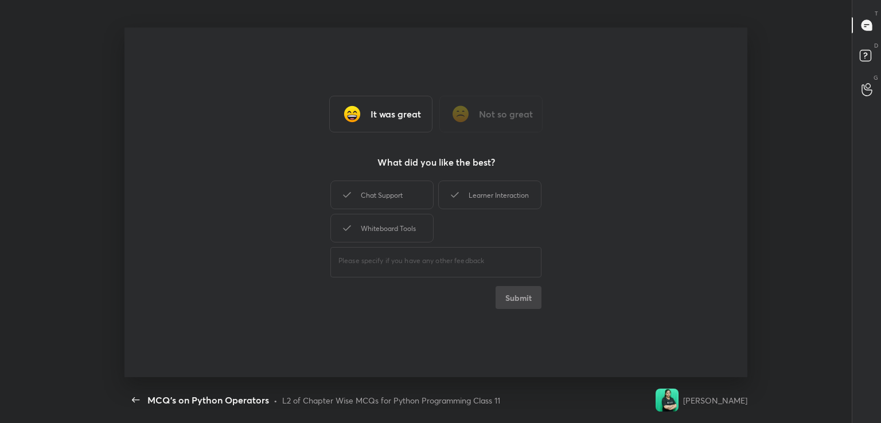
click at [397, 193] on div "Chat Support" at bounding box center [381, 195] width 103 height 29
click at [395, 233] on div "Whiteboard Tools" at bounding box center [381, 228] width 103 height 29
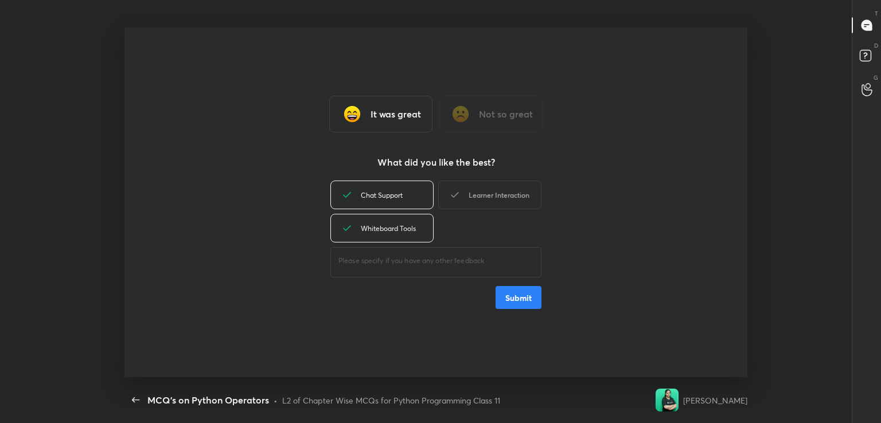
click at [477, 199] on div "Learner Interaction" at bounding box center [489, 195] width 103 height 29
click at [511, 303] on button "Submit" at bounding box center [519, 297] width 46 height 23
